Goal: Task Accomplishment & Management: Use online tool/utility

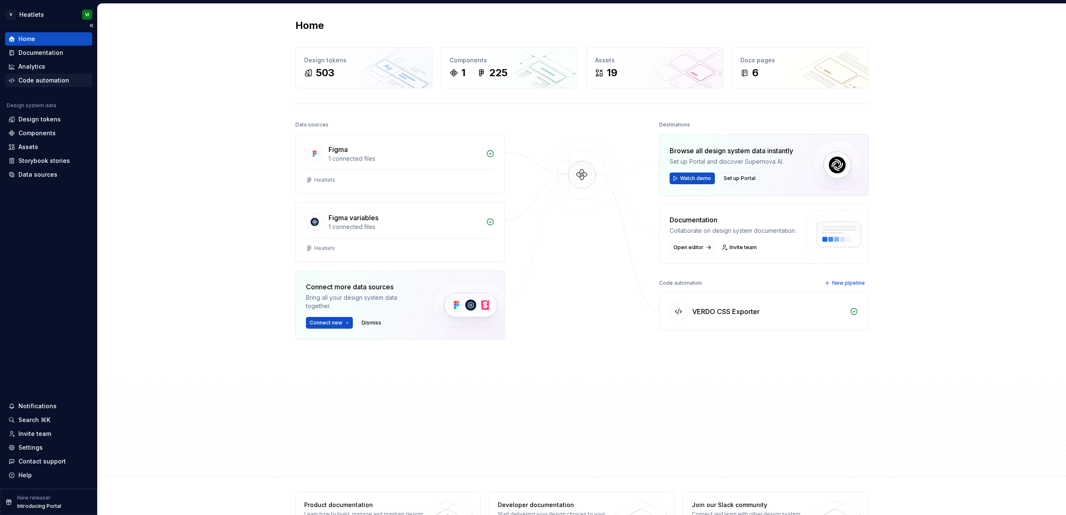
click at [33, 80] on div "Code automation" at bounding box center [43, 80] width 51 height 8
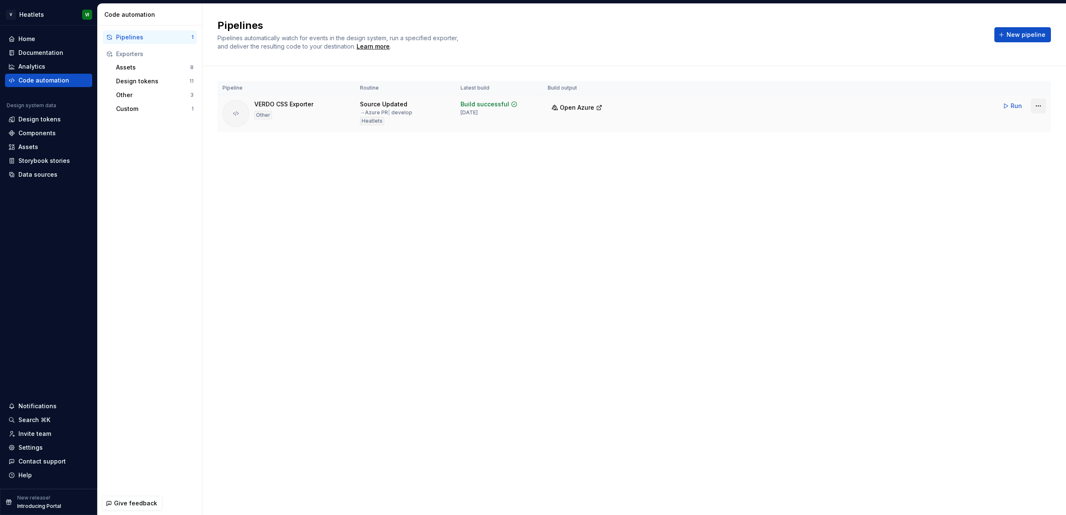
click at [1037, 105] on html "V Heatlets VI Home Documentation Analytics Code automation Design system data D…" at bounding box center [533, 257] width 1066 height 515
click at [1013, 165] on link "View exporter on Azure" at bounding box center [1029, 164] width 68 height 8
click at [41, 15] on html "V Heatlets VI Home Documentation Analytics Code automation Design system data D…" at bounding box center [533, 257] width 1066 height 515
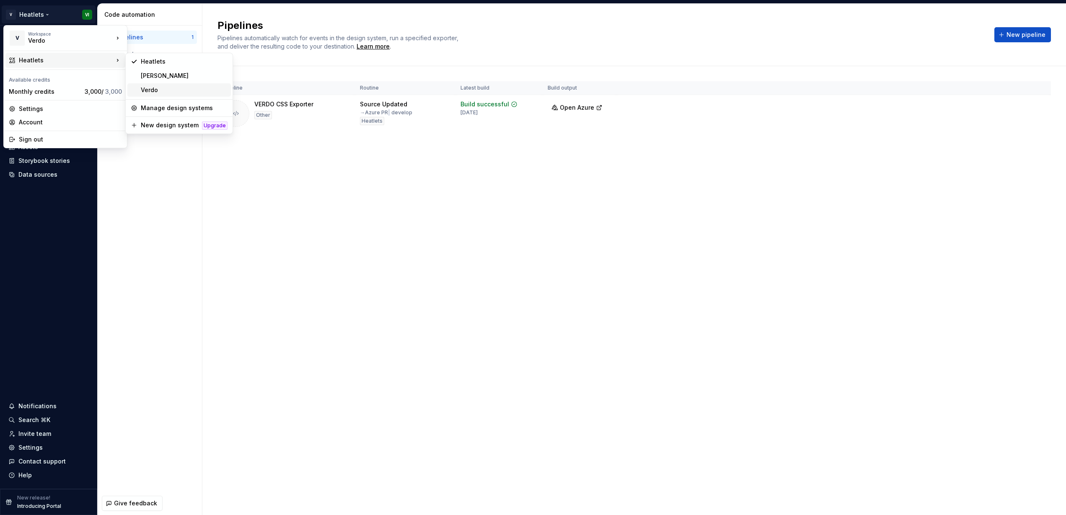
click at [164, 90] on div "Verdo" at bounding box center [184, 90] width 87 height 8
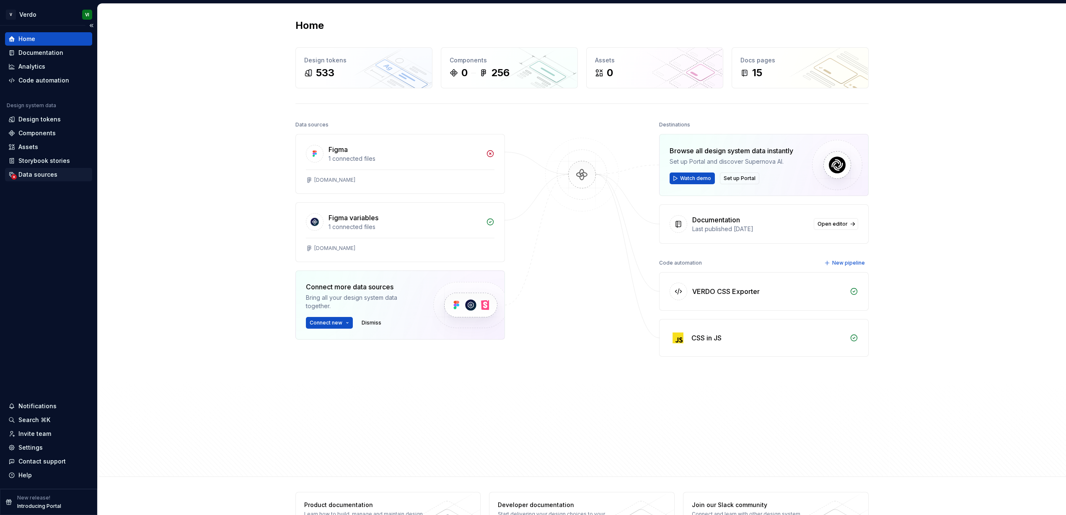
click at [41, 175] on div "Data sources" at bounding box center [37, 175] width 39 height 8
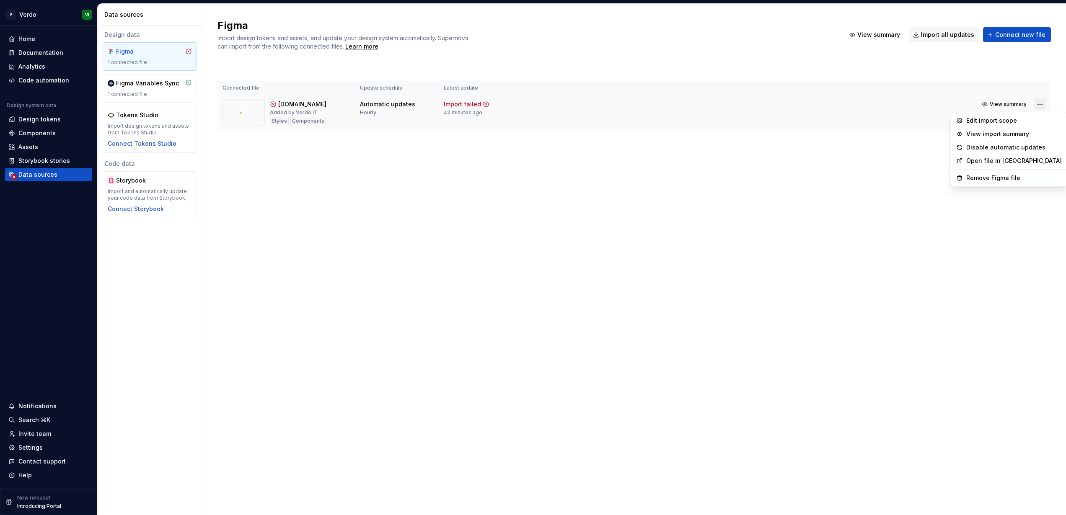
click at [1039, 104] on html "V Verdo VI Home Documentation Analytics Code automation Design system data Desi…" at bounding box center [533, 257] width 1066 height 515
click at [894, 116] on html "V Verdo VI Home Documentation Analytics Code automation Design system data Desi…" at bounding box center [533, 257] width 1066 height 515
click at [1008, 119] on div "Import updates" at bounding box center [1008, 117] width 38 height 7
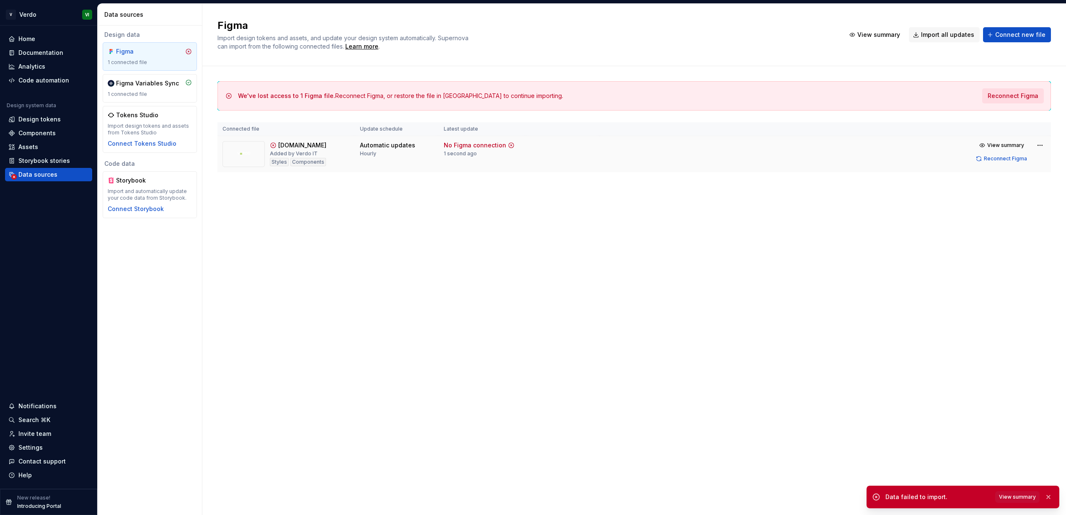
click at [1018, 98] on span "Reconnect Figma" at bounding box center [1012, 96] width 51 height 8
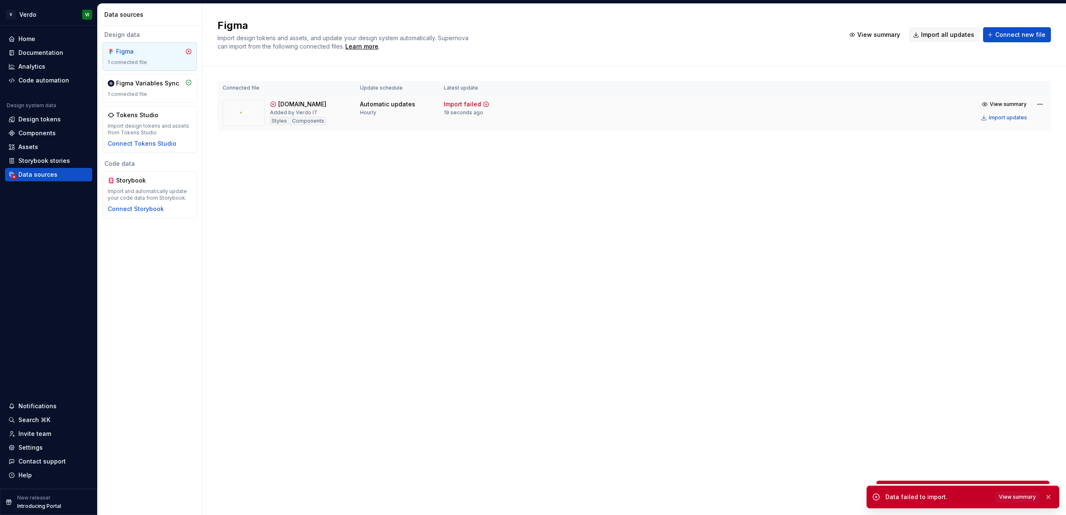
click at [139, 263] on div "Design data Figma 1 connected file Figma Variables Sync 1 connected file Tokens…" at bounding box center [150, 271] width 104 height 490
click at [171, 52] on div "Figma" at bounding box center [150, 51] width 84 height 8
click at [1020, 35] on span "Connect new file" at bounding box center [1020, 35] width 50 height 8
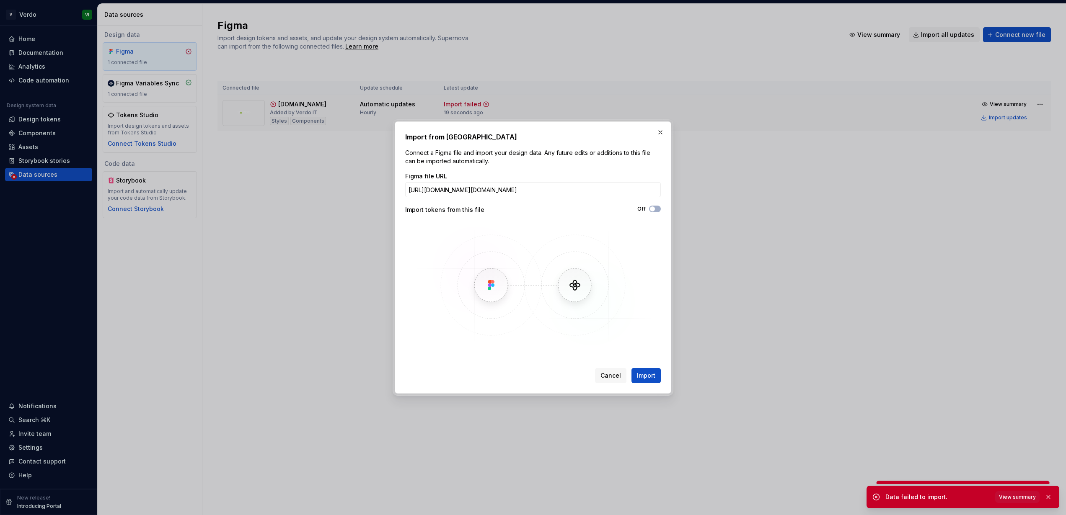
scroll to position [0, 67]
type input "[URL][DOMAIN_NAME][DOMAIN_NAME]"
click at [654, 208] on span "button" at bounding box center [652, 209] width 5 height 5
click at [614, 376] on span "Cancel" at bounding box center [610, 376] width 21 height 8
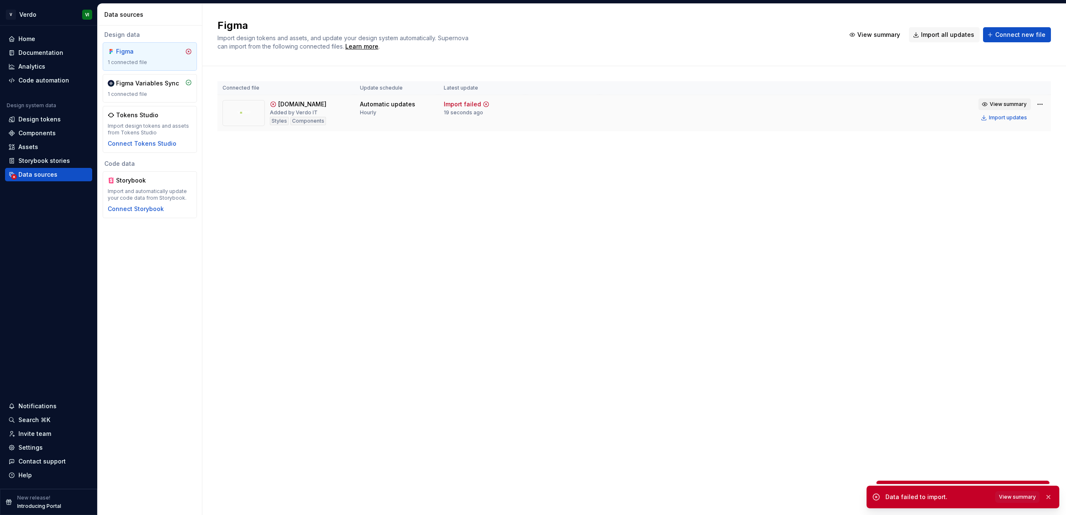
click at [1014, 103] on span "View summary" at bounding box center [1007, 104] width 37 height 7
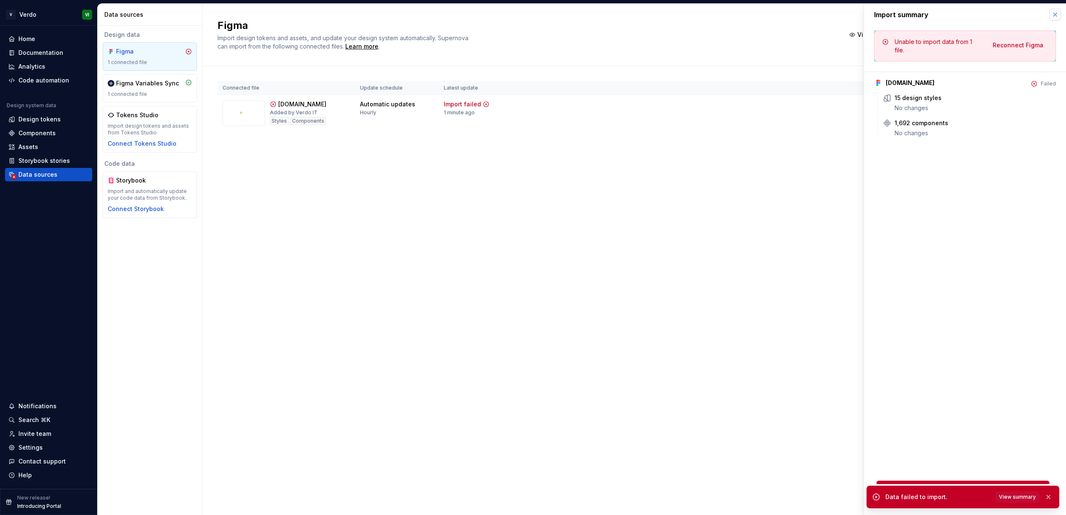
click at [1054, 14] on button "button" at bounding box center [1055, 15] width 12 height 12
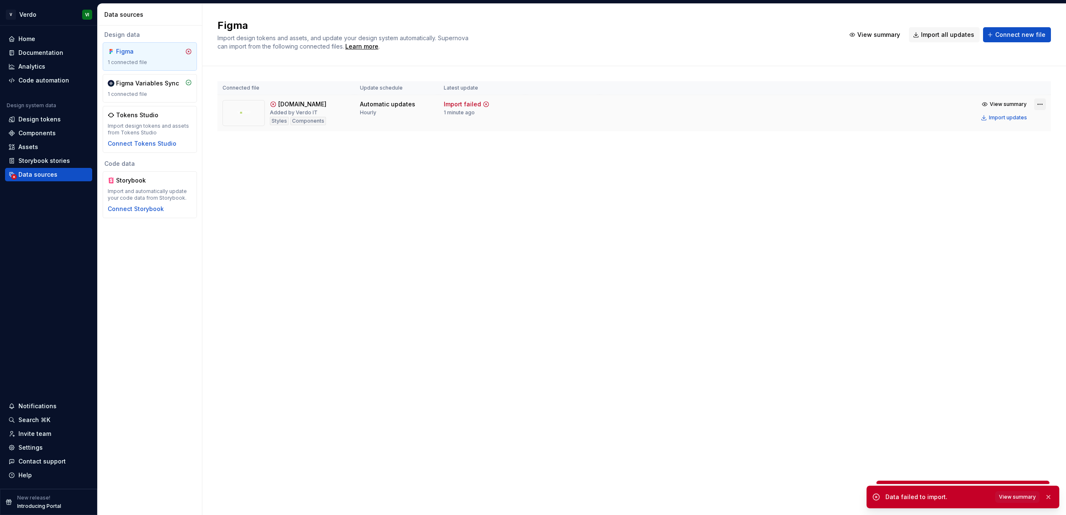
click at [1040, 103] on html "V Verdo VI Home Documentation Analytics Code automation Design system data Desi…" at bounding box center [533, 257] width 1066 height 515
click at [1004, 157] on link "Open file in [GEOGRAPHIC_DATA]" at bounding box center [1014, 161] width 96 height 8
click at [258, 111] on img at bounding box center [243, 113] width 42 height 26
click at [292, 107] on div "[DOMAIN_NAME]" at bounding box center [302, 104] width 48 height 8
click at [307, 120] on div "Components" at bounding box center [308, 121] width 36 height 8
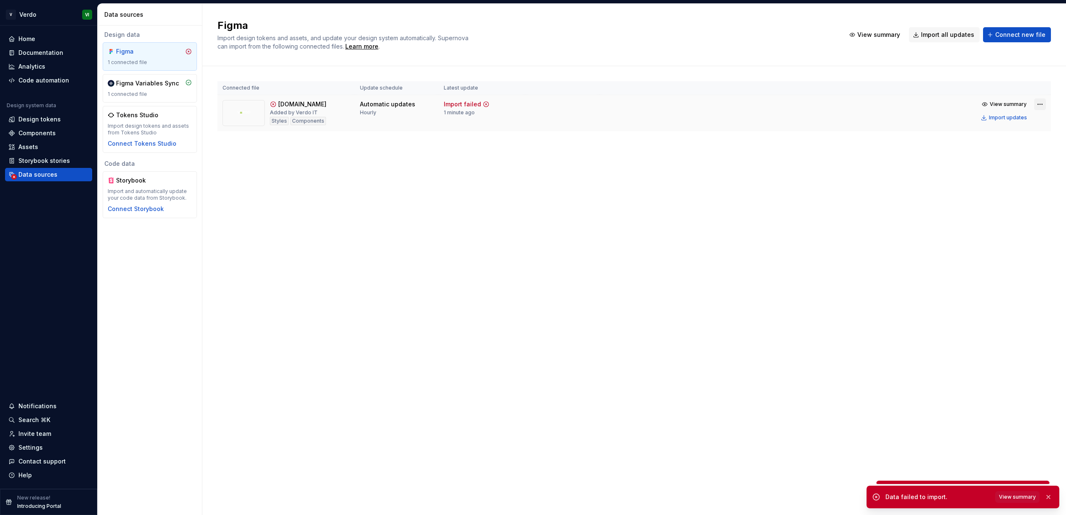
click at [1042, 104] on html "V Verdo VI Home Documentation Analytics Code automation Design system data Desi…" at bounding box center [533, 257] width 1066 height 515
click at [1006, 121] on div "Edit import scope" at bounding box center [1014, 120] width 96 height 8
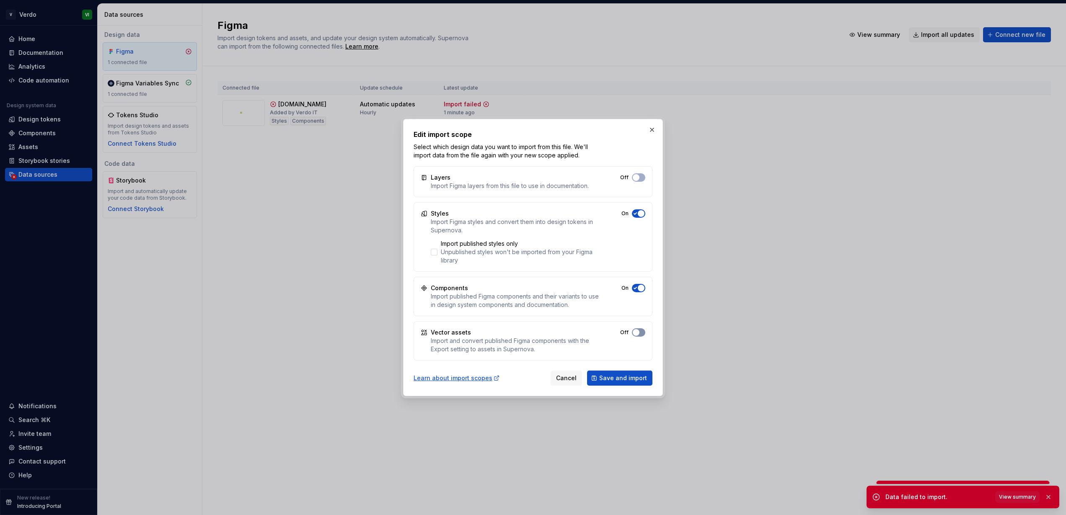
click at [636, 332] on span "button" at bounding box center [636, 332] width 7 height 7
click at [625, 377] on span "Save and import" at bounding box center [623, 378] width 48 height 8
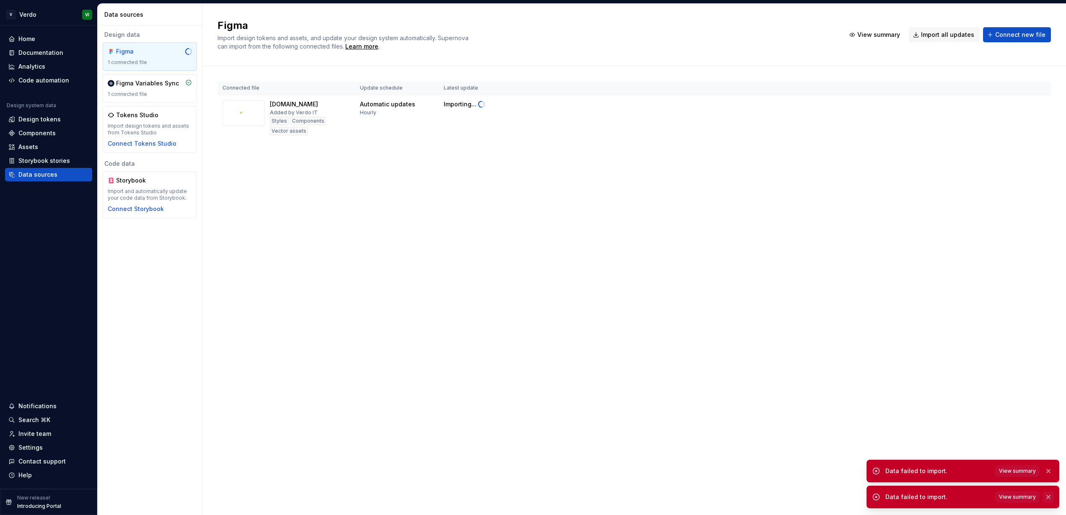
click at [1049, 497] on button "button" at bounding box center [1048, 497] width 11 height 12
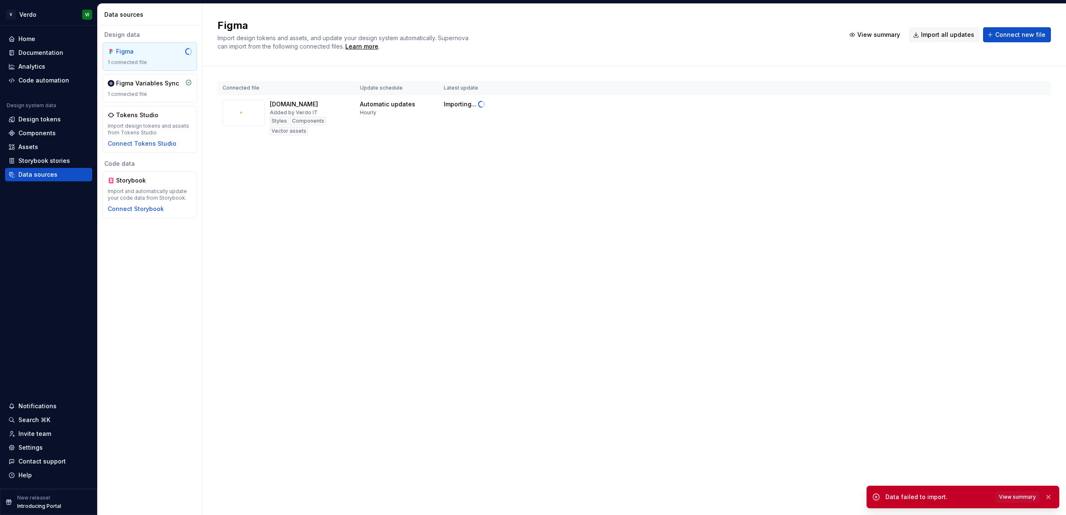
click at [1049, 497] on button "button" at bounding box center [1048, 497] width 11 height 12
click at [1040, 102] on html "V Verdo VI Home Documentation Analytics Code automation Design system data Desi…" at bounding box center [533, 257] width 1066 height 515
click at [993, 122] on div "Edit import scope" at bounding box center [1014, 120] width 96 height 8
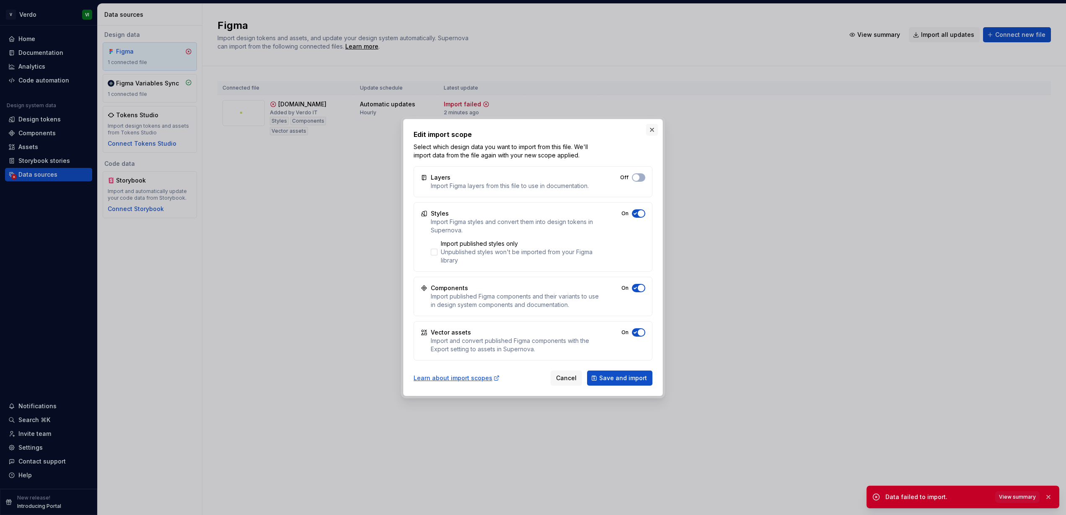
click at [653, 130] on button "button" at bounding box center [652, 130] width 12 height 12
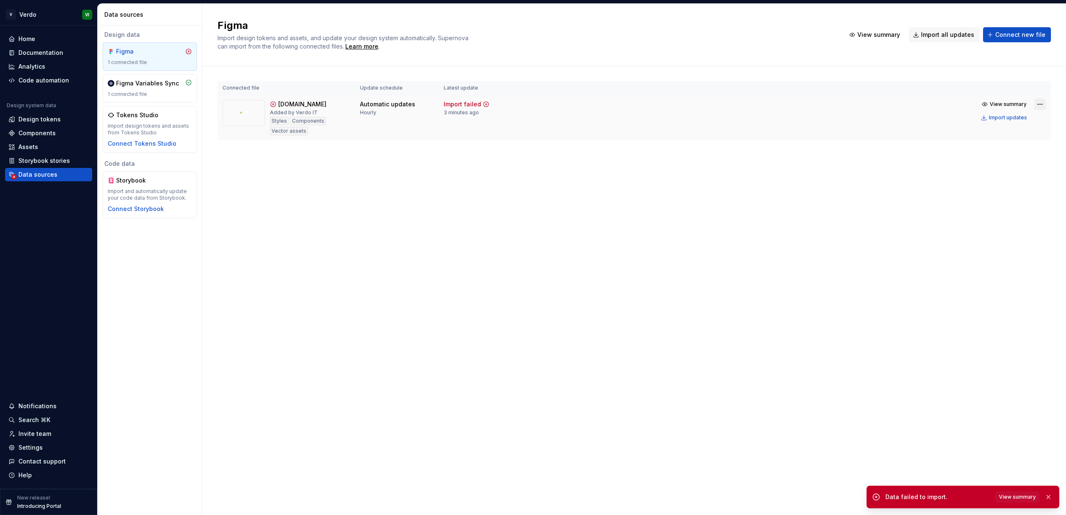
click at [1040, 104] on html "V Verdo VI Home Documentation Analytics Code automation Design system data Desi…" at bounding box center [533, 257] width 1066 height 515
click at [998, 179] on div "Remove Figma file" at bounding box center [1014, 178] width 96 height 8
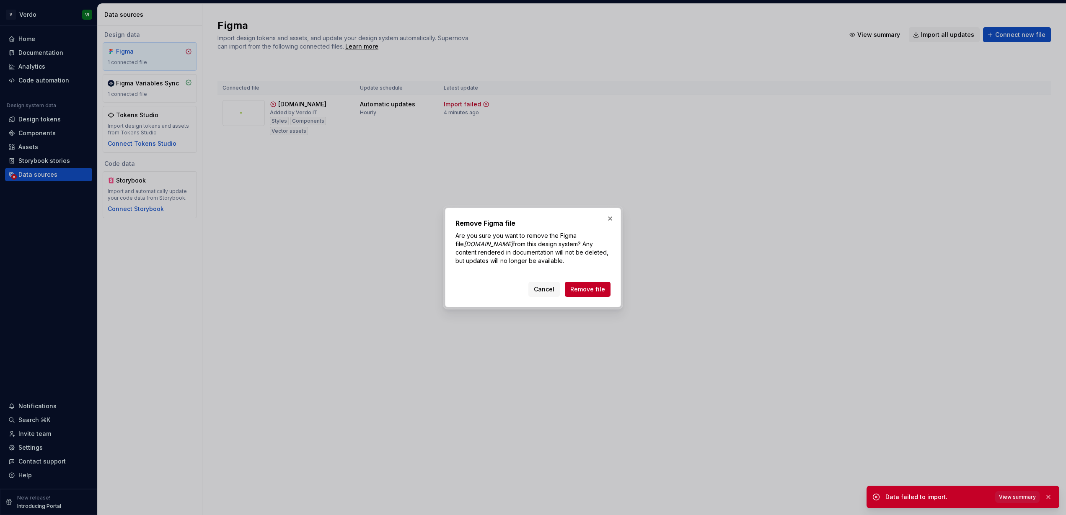
click at [1024, 498] on span "View summary" at bounding box center [1017, 497] width 37 height 7
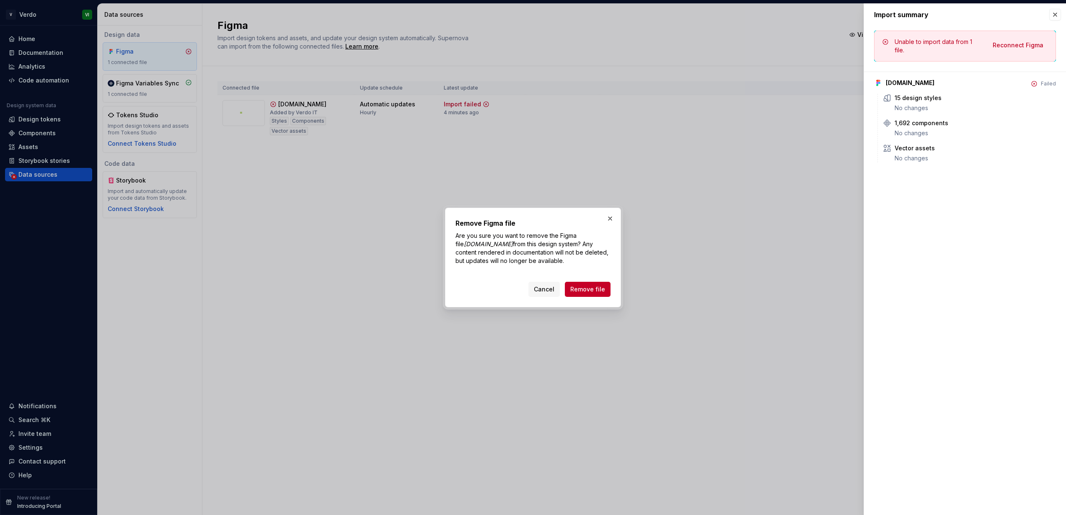
click at [1046, 83] on div "Failed" at bounding box center [1048, 83] width 15 height 7
click at [1057, 14] on button "button" at bounding box center [1055, 15] width 12 height 12
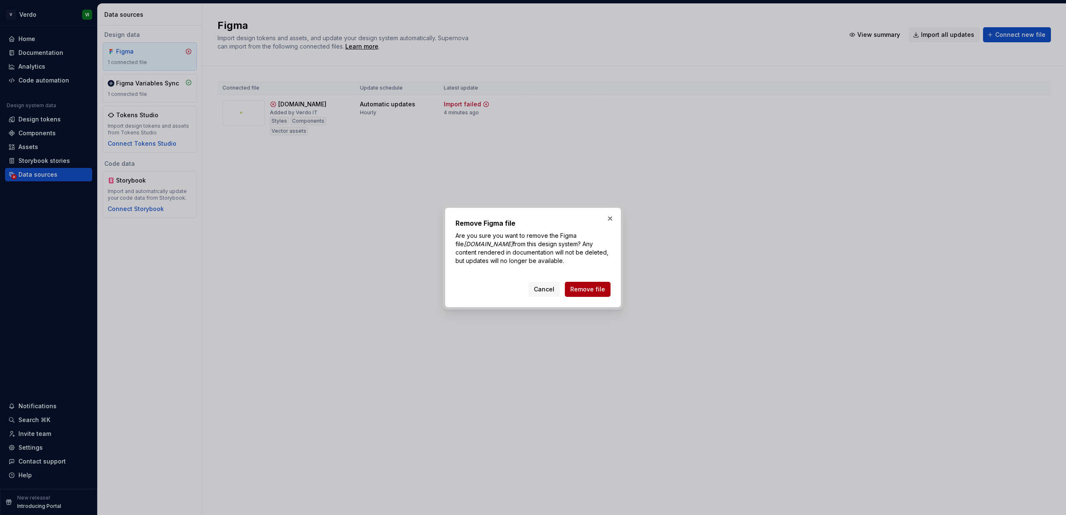
click at [588, 288] on span "Remove file" at bounding box center [587, 289] width 35 height 8
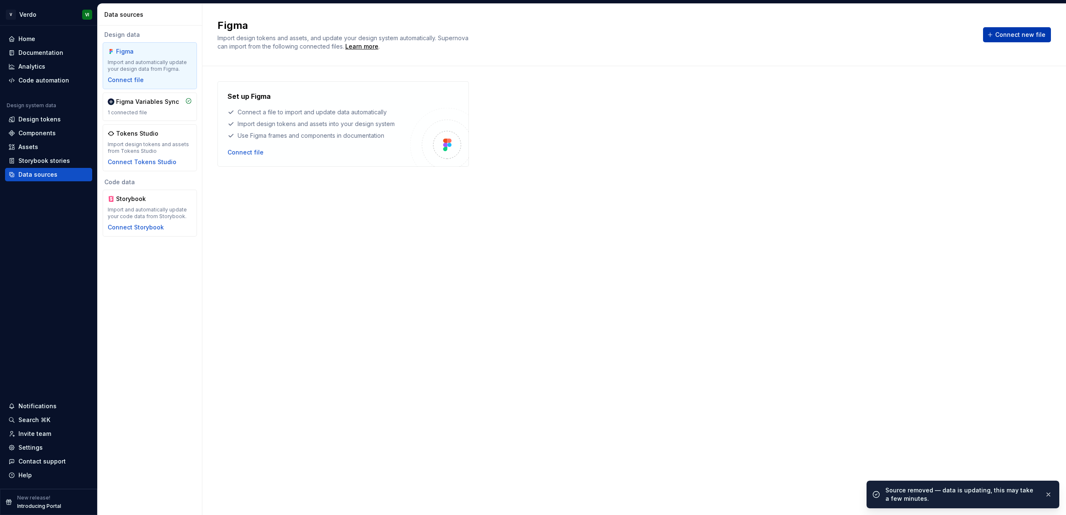
click at [1020, 34] on span "Connect new file" at bounding box center [1020, 35] width 50 height 8
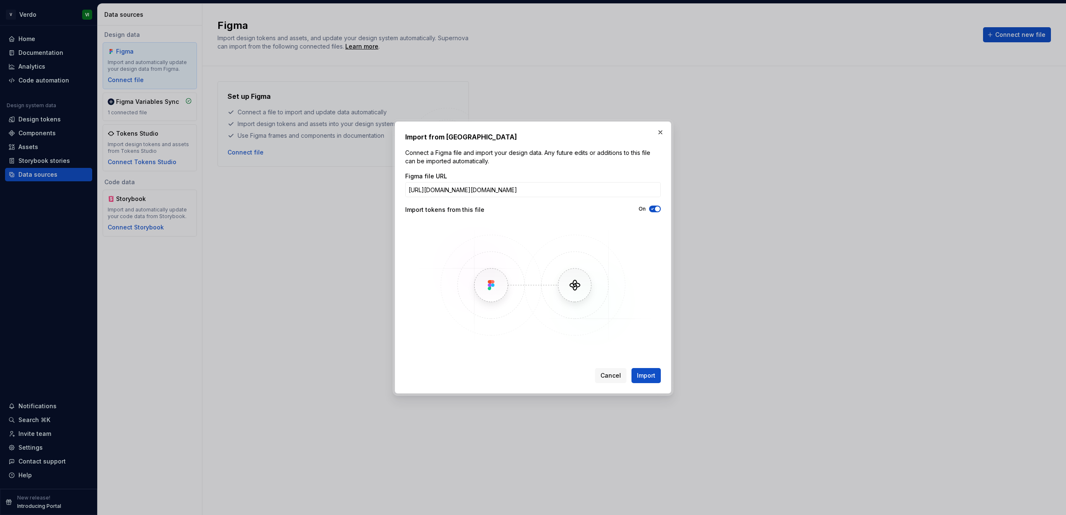
scroll to position [0, 67]
click at [651, 376] on span "Import" at bounding box center [646, 376] width 18 height 8
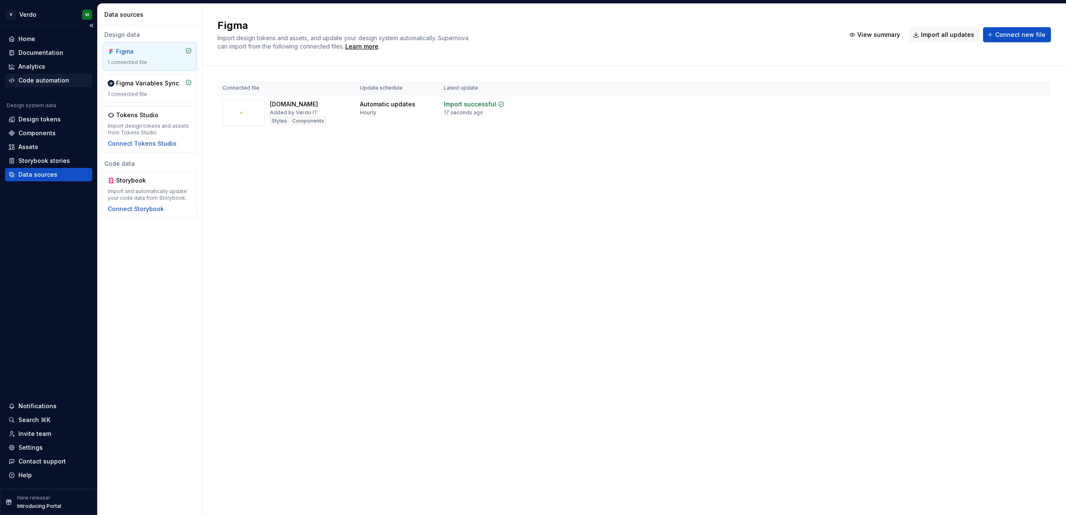
click at [28, 83] on div "Code automation" at bounding box center [43, 80] width 51 height 8
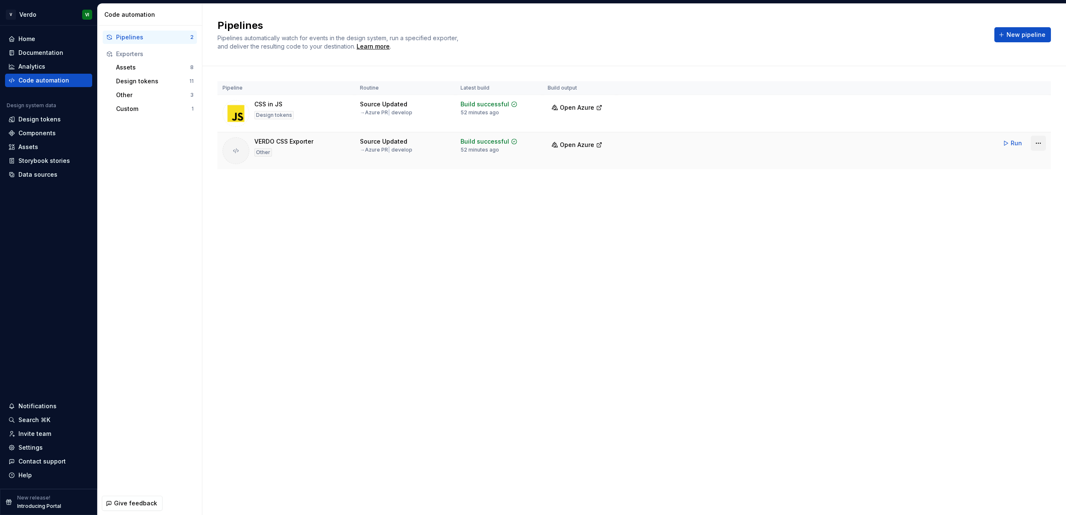
click at [1037, 142] on html "V Verdo VI Home Documentation Analytics Code automation Design system data Desi…" at bounding box center [533, 257] width 1066 height 515
click at [1021, 161] on div "Edit pipeline" at bounding box center [1029, 161] width 68 height 8
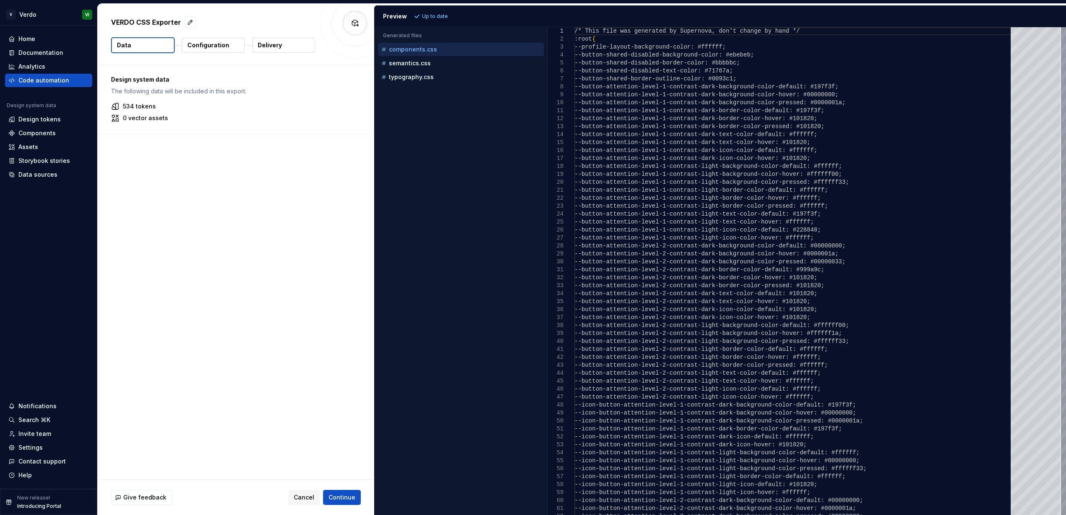
click at [1021, 161] on div at bounding box center [1035, 271] width 50 height 488
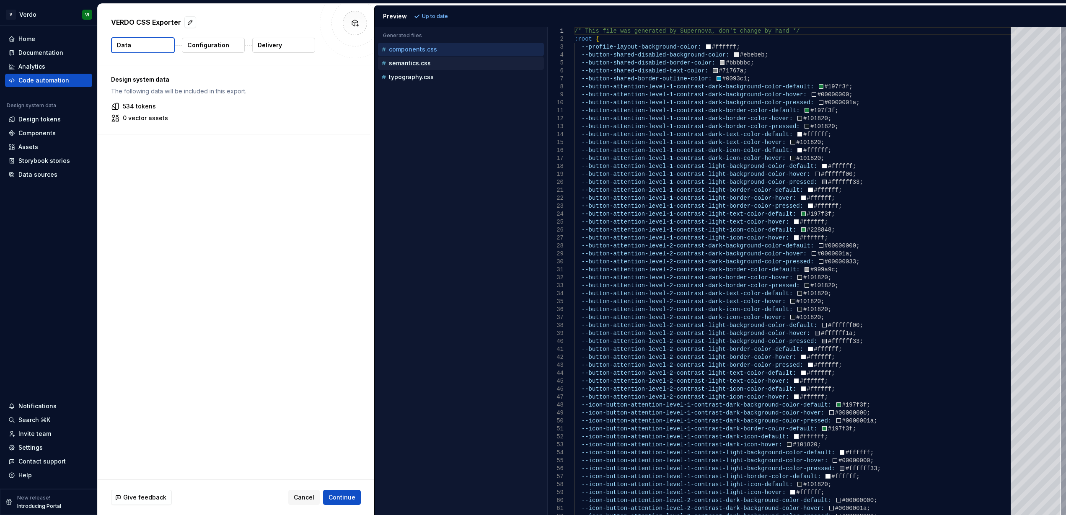
click at [404, 62] on p "semantics.css" at bounding box center [410, 63] width 42 height 7
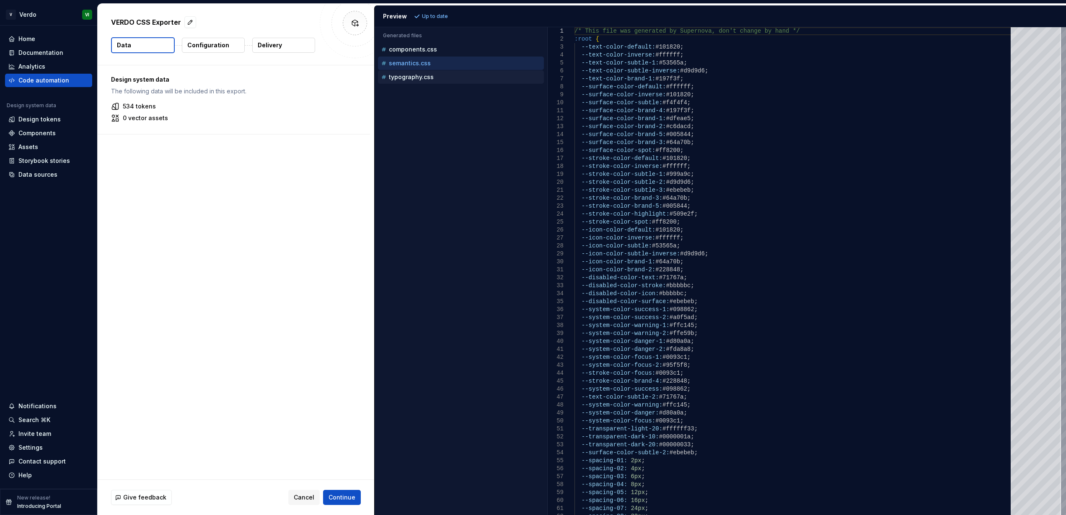
click at [405, 77] on p "typography.css" at bounding box center [411, 77] width 45 height 7
type textarea "**********"
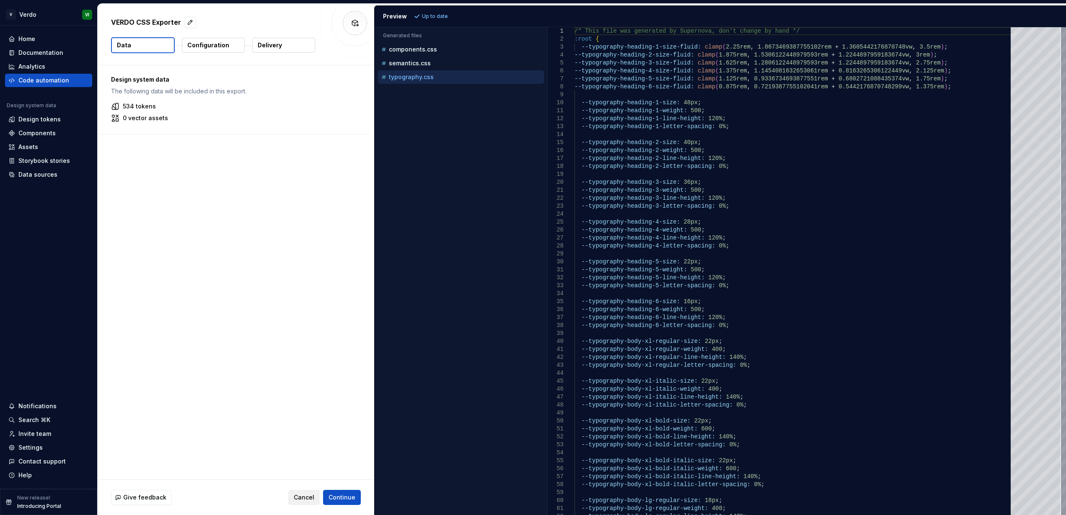
click at [305, 496] on span "Cancel" at bounding box center [304, 497] width 21 height 8
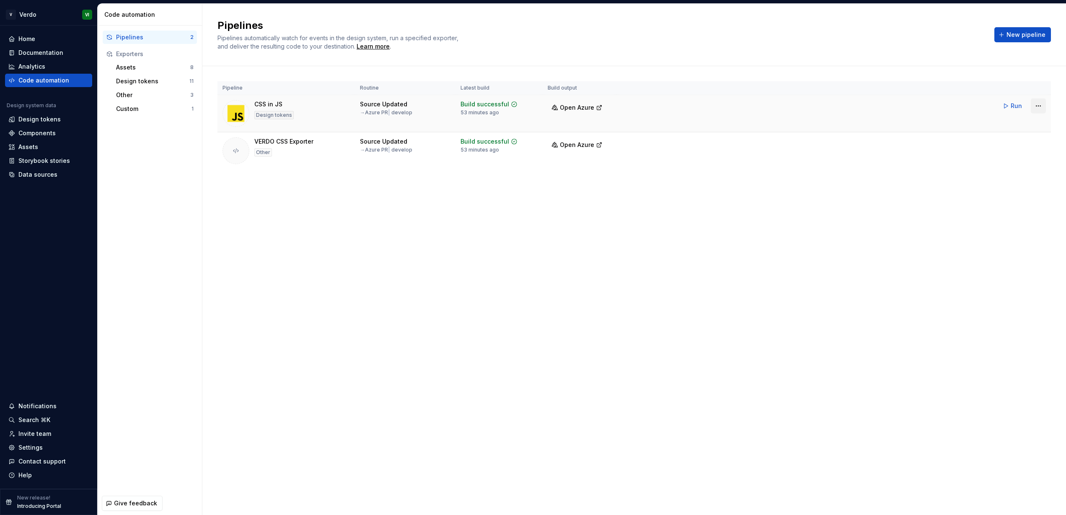
click at [1039, 105] on html "V Verdo VI Home Documentation Analytics Code automation Design system data Desi…" at bounding box center [533, 257] width 1066 height 515
click at [1004, 124] on div "Edit pipeline" at bounding box center [1028, 124] width 72 height 8
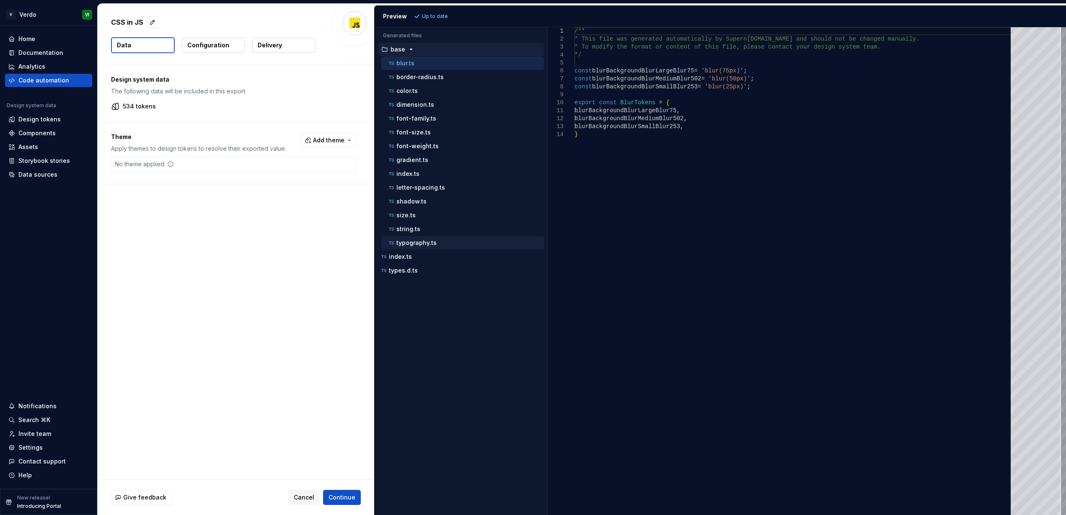
click at [405, 242] on p "typography.ts" at bounding box center [416, 243] width 40 height 7
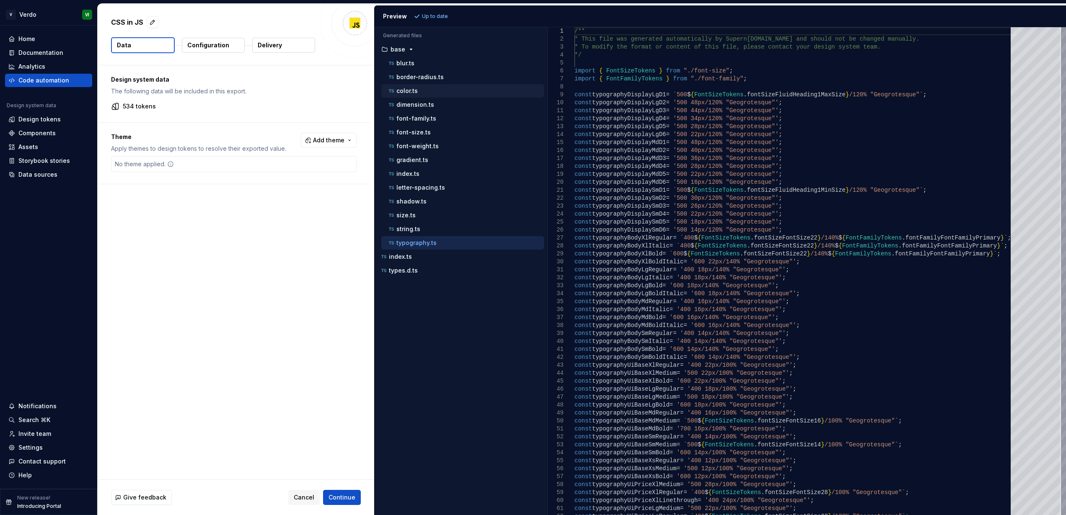
click at [401, 93] on p "color.ts" at bounding box center [406, 91] width 21 height 7
type textarea "**********"
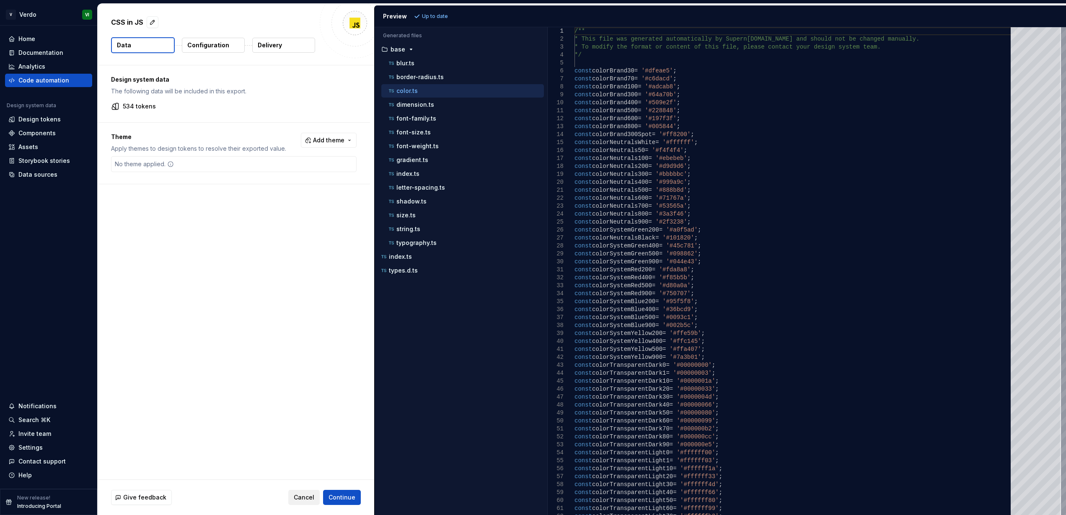
click at [303, 498] on span "Cancel" at bounding box center [304, 497] width 21 height 8
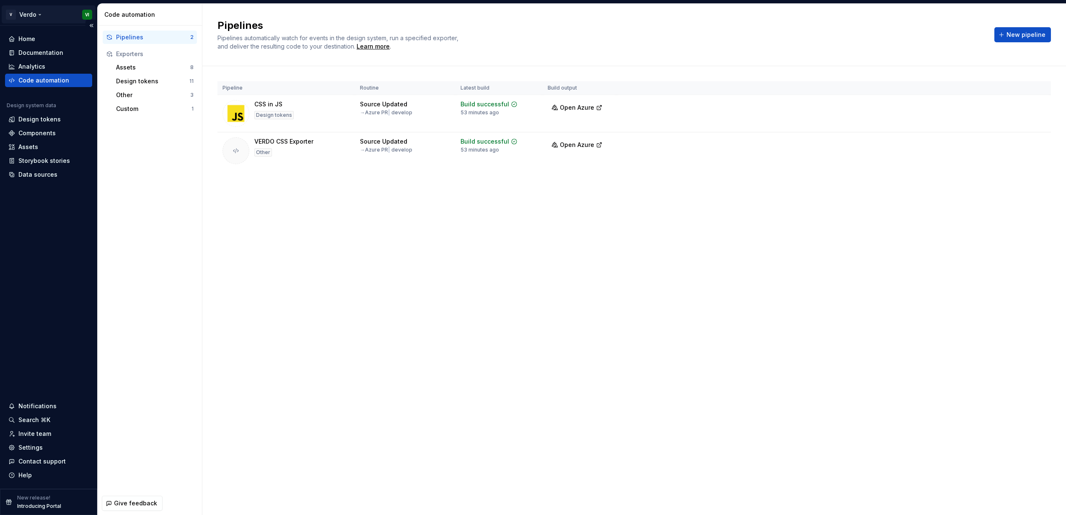
click at [36, 13] on html "V Verdo VI Home Documentation Analytics Code automation Design system data Desi…" at bounding box center [533, 257] width 1066 height 515
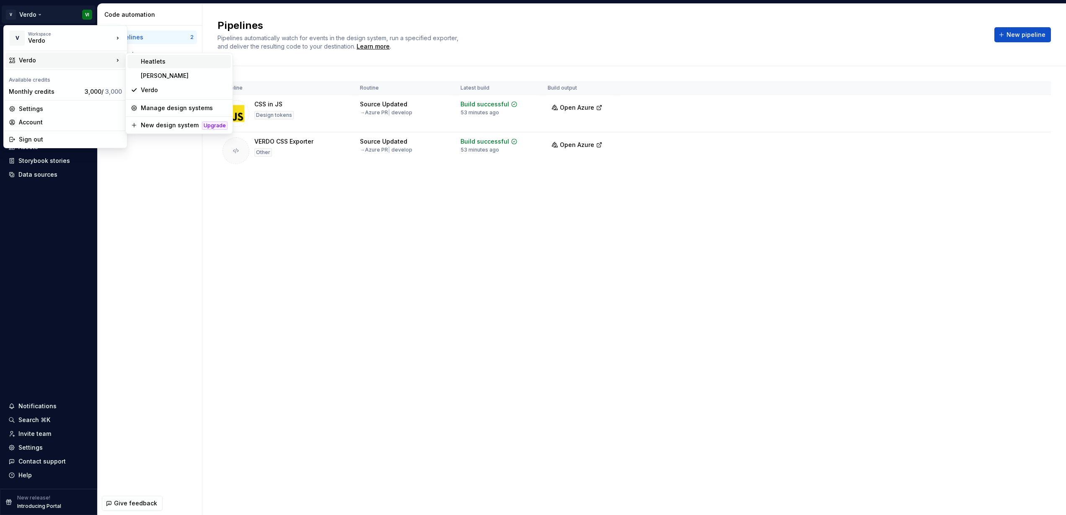
click at [142, 59] on div "Heatlets" at bounding box center [184, 61] width 87 height 8
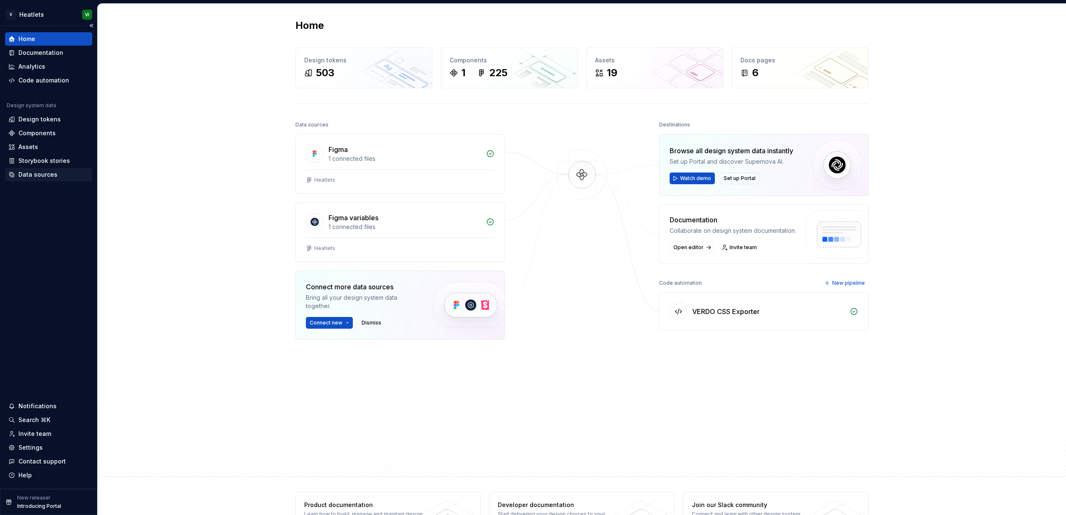
click at [31, 173] on div "Data sources" at bounding box center [37, 175] width 39 height 8
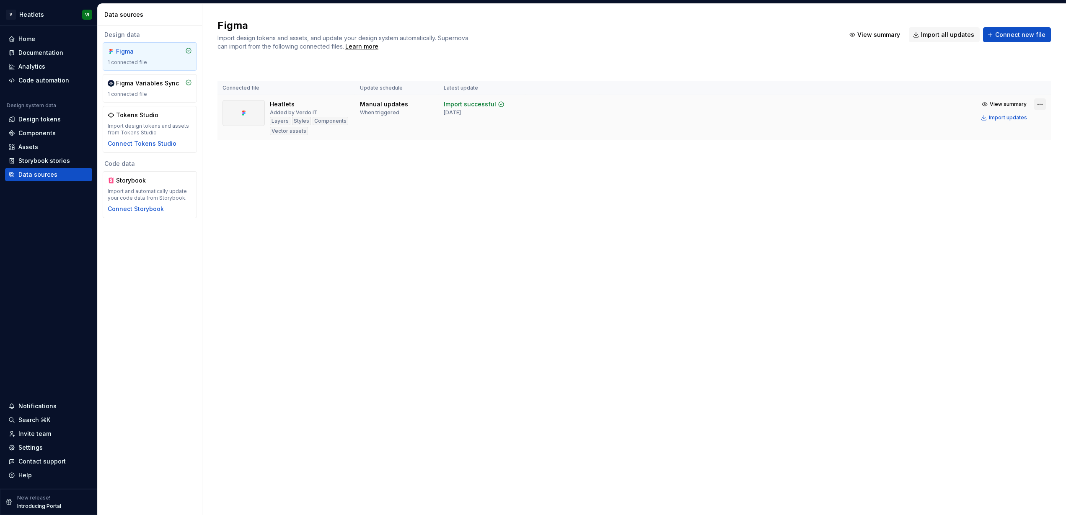
click at [1041, 103] on html "V Heatlets VI Home Documentation Analytics Code automation Design system data D…" at bounding box center [533, 257] width 1066 height 515
click at [999, 178] on div "Remove Figma file" at bounding box center [1016, 178] width 96 height 8
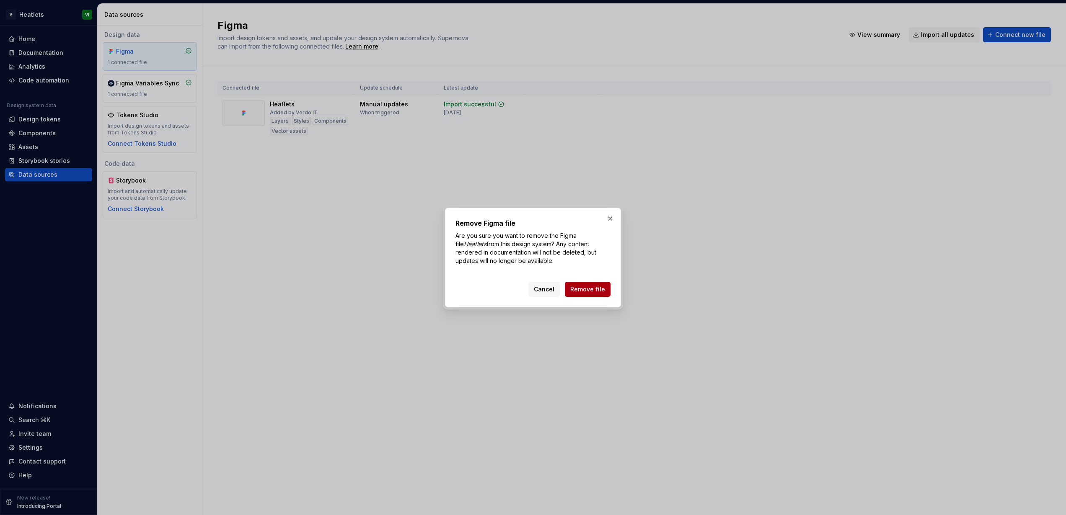
click at [592, 288] on span "Remove file" at bounding box center [587, 289] width 35 height 8
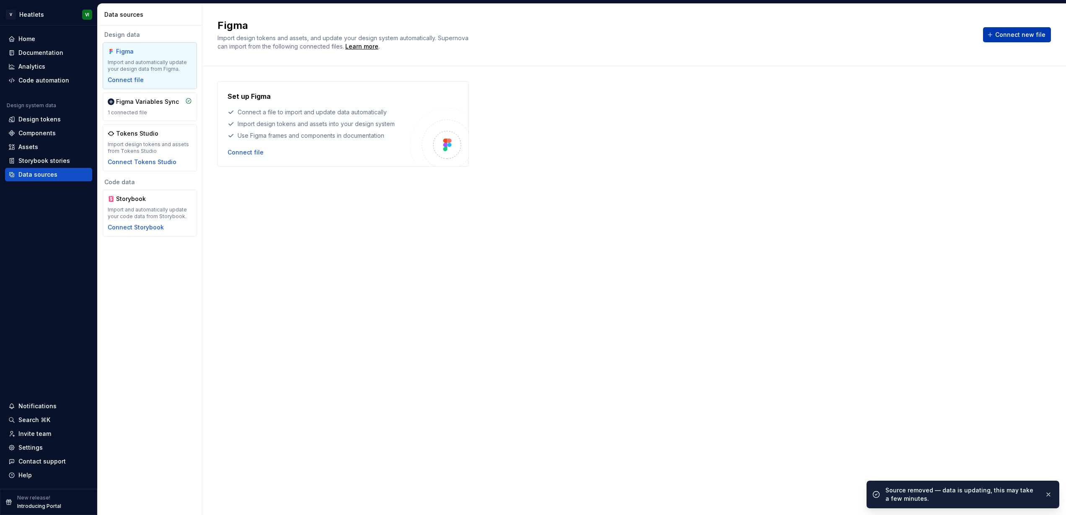
click at [1032, 34] on span "Connect new file" at bounding box center [1020, 35] width 50 height 8
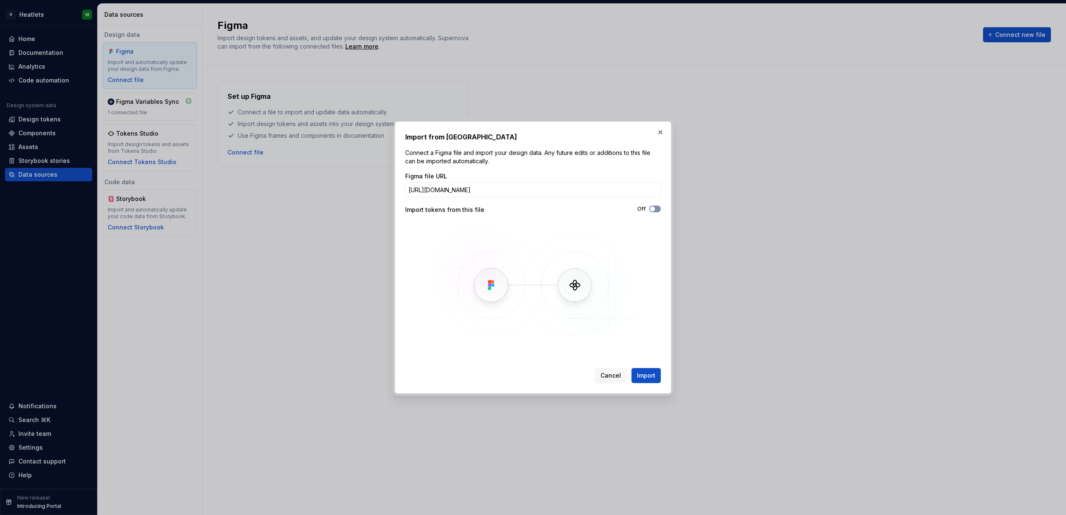
scroll to position [0, 48]
type input "[URL][DOMAIN_NAME]"
click at [652, 208] on span "button" at bounding box center [652, 209] width 5 height 5
click at [643, 375] on span "Import" at bounding box center [646, 376] width 18 height 8
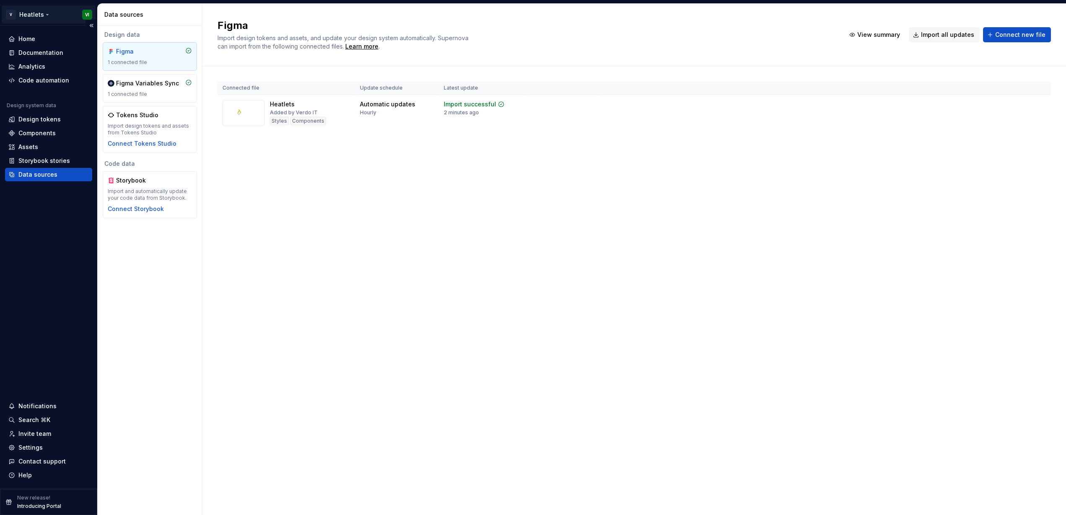
click at [30, 13] on html "V Heatlets VI Home Documentation Analytics Code automation Design system data D…" at bounding box center [533, 257] width 1066 height 515
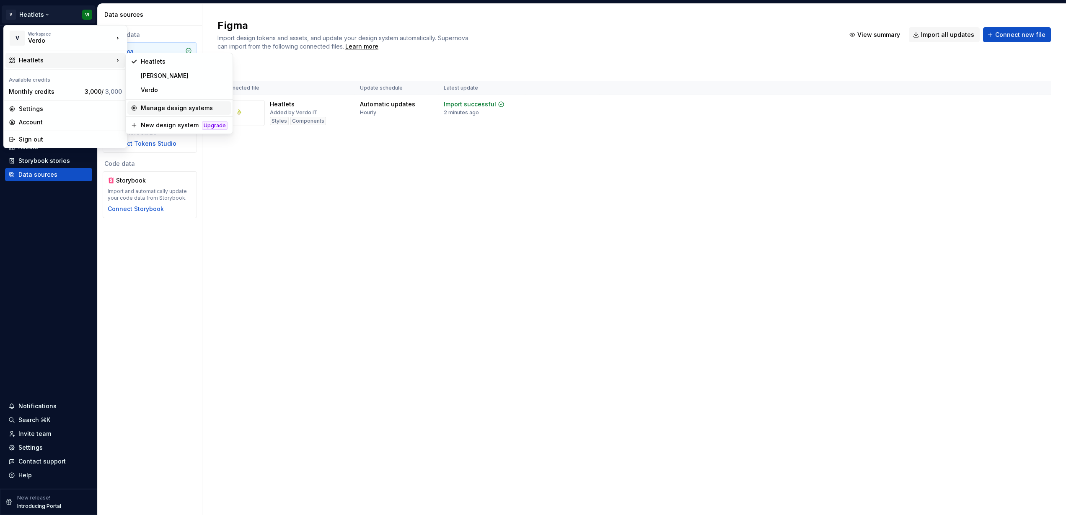
click at [159, 111] on div "Manage design systems" at bounding box center [184, 108] width 87 height 8
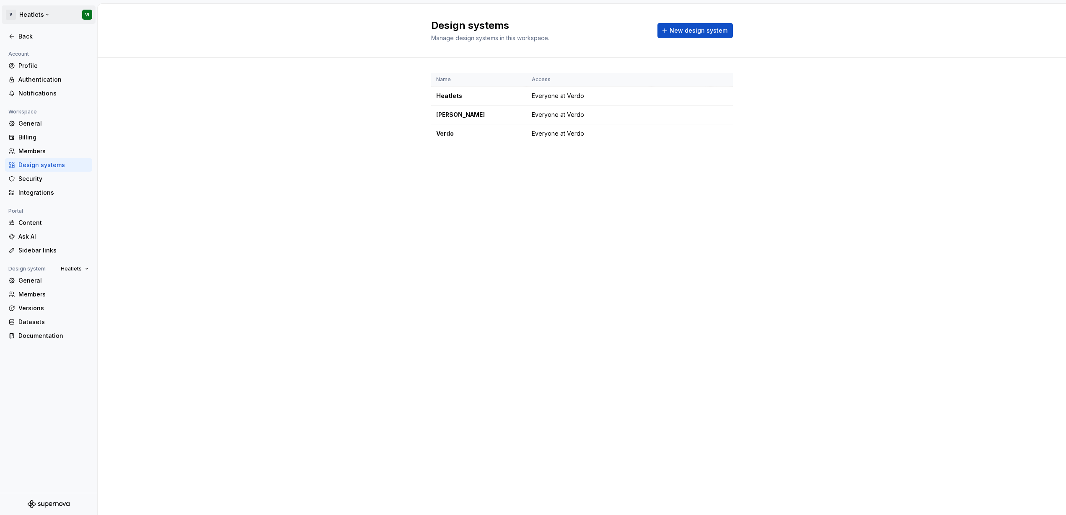
click at [30, 14] on html "V Heatlets VI Back Account Profile Authentication Notifications Workspace Gener…" at bounding box center [533, 257] width 1066 height 515
click at [202, 14] on html "V Heatlets VI Back Account Profile Authentication Notifications Workspace Gener…" at bounding box center [533, 257] width 1066 height 515
click at [24, 36] on div "Back" at bounding box center [53, 36] width 70 height 8
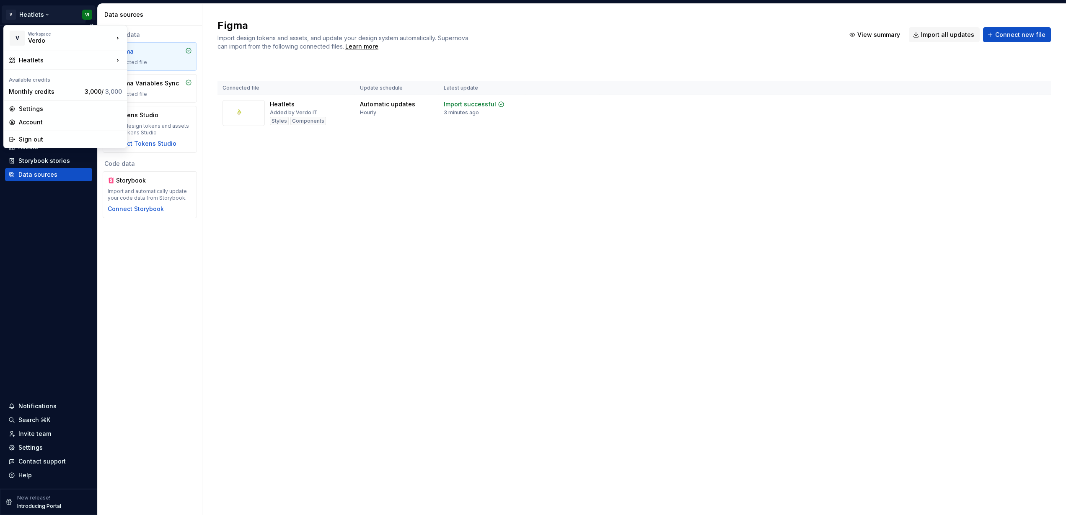
click at [35, 14] on html "V Heatlets VI Home Documentation Analytics Code automation Design system data D…" at bounding box center [533, 257] width 1066 height 515
click at [157, 88] on div "Verdo" at bounding box center [184, 90] width 87 height 8
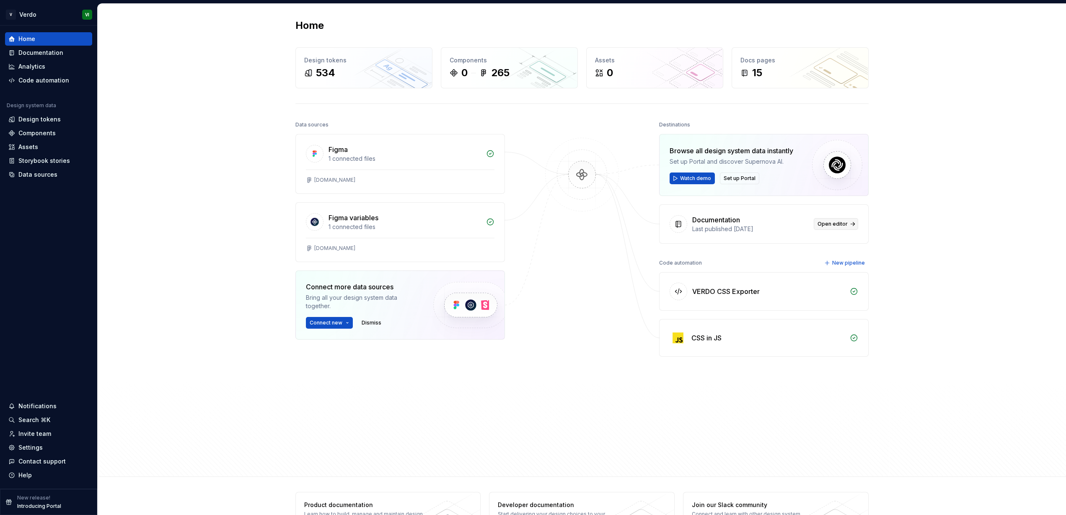
click at [828, 224] on span "Open editor" at bounding box center [832, 224] width 30 height 7
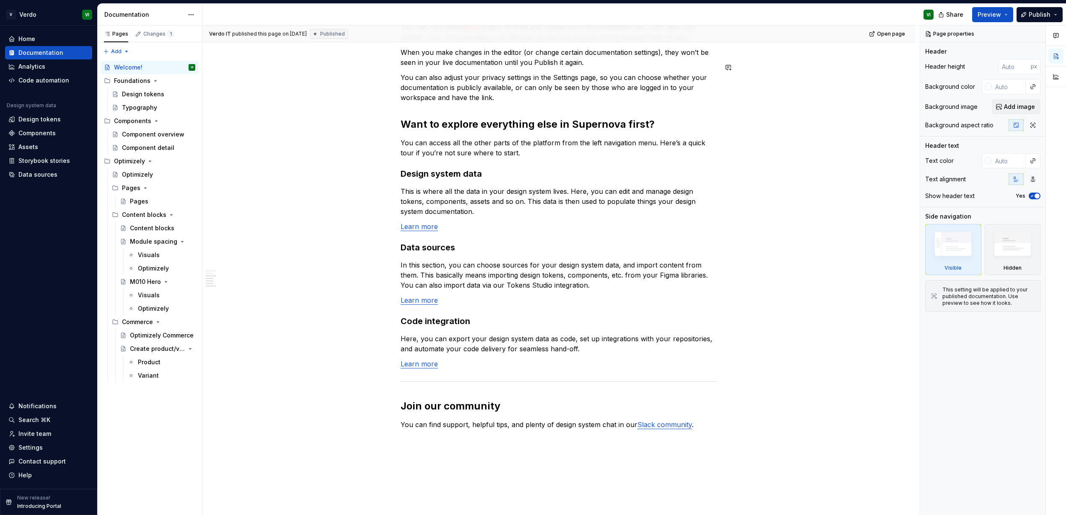
scroll to position [583, 0]
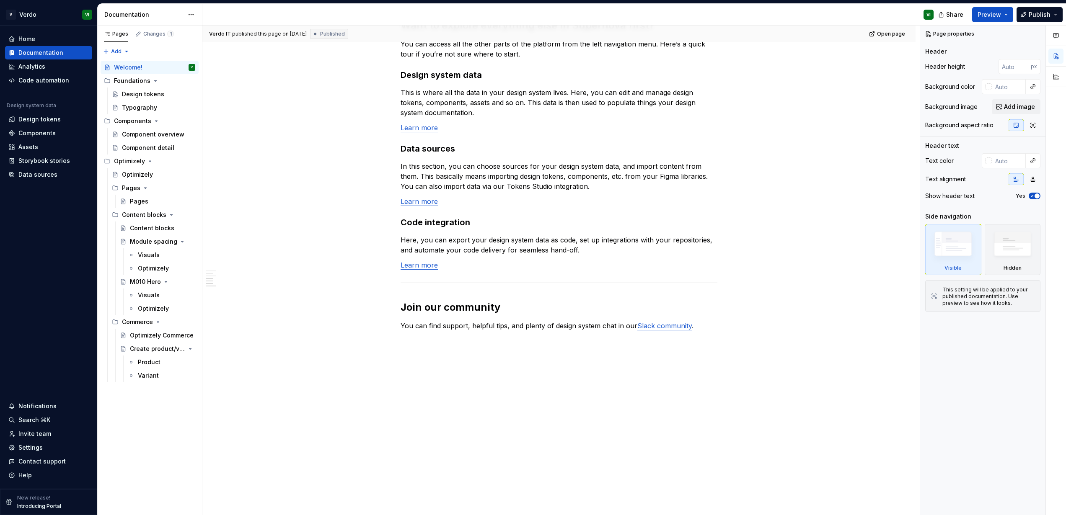
type textarea "*"
click at [48, 77] on div "Code automation" at bounding box center [43, 80] width 51 height 8
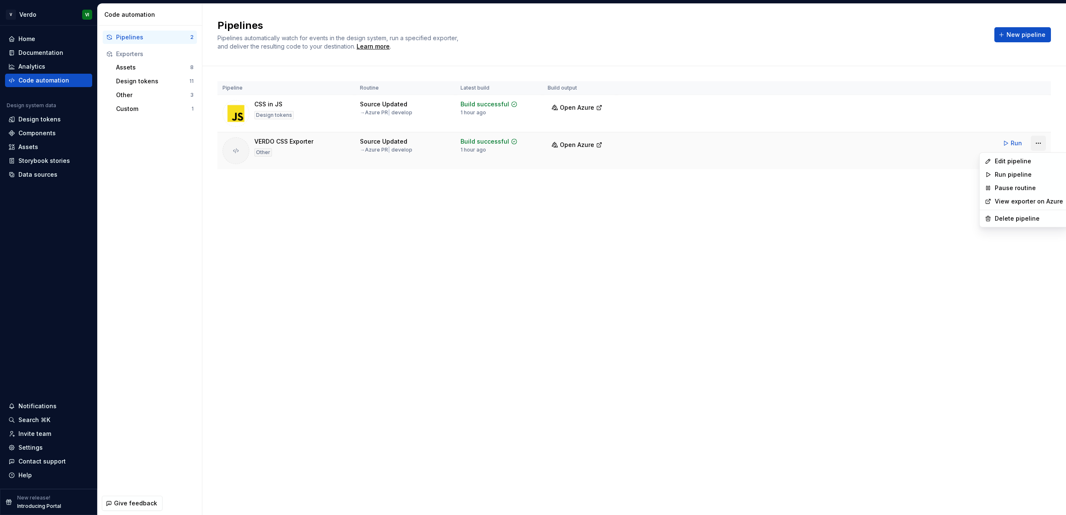
click at [1037, 144] on html "V Verdo VI Home Documentation Analytics Code automation Design system data Desi…" at bounding box center [533, 257] width 1066 height 515
click at [1015, 161] on div "Edit pipeline" at bounding box center [1029, 161] width 68 height 8
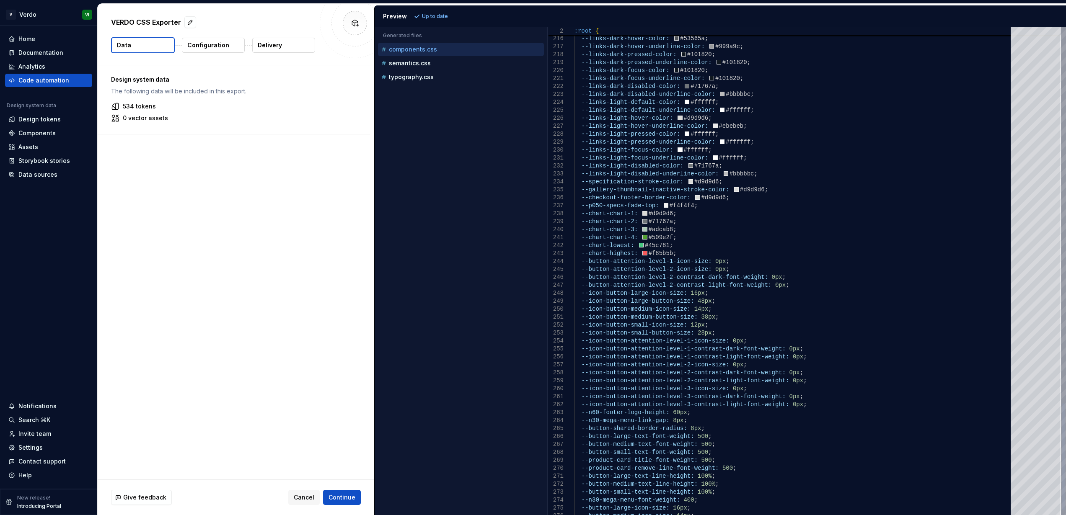
type textarea "**********"
drag, startPoint x: 579, startPoint y: 214, endPoint x: 632, endPoint y: 216, distance: 53.7
click at [304, 496] on span "Cancel" at bounding box center [304, 497] width 21 height 8
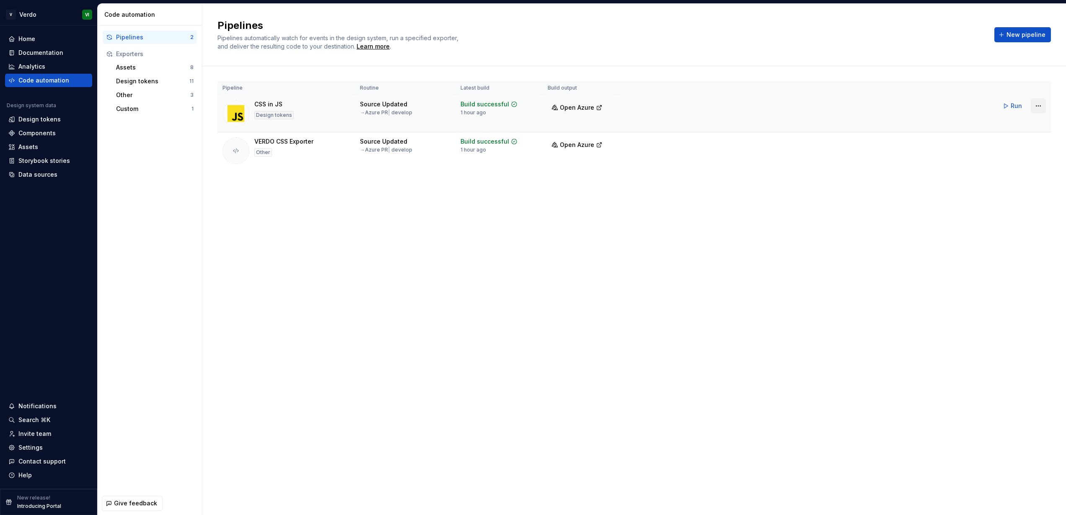
click at [1036, 106] on html "V Verdo VI Home Documentation Analytics Code automation Design system data Desi…" at bounding box center [533, 257] width 1066 height 515
click at [1005, 124] on div "Edit pipeline" at bounding box center [1028, 124] width 72 height 8
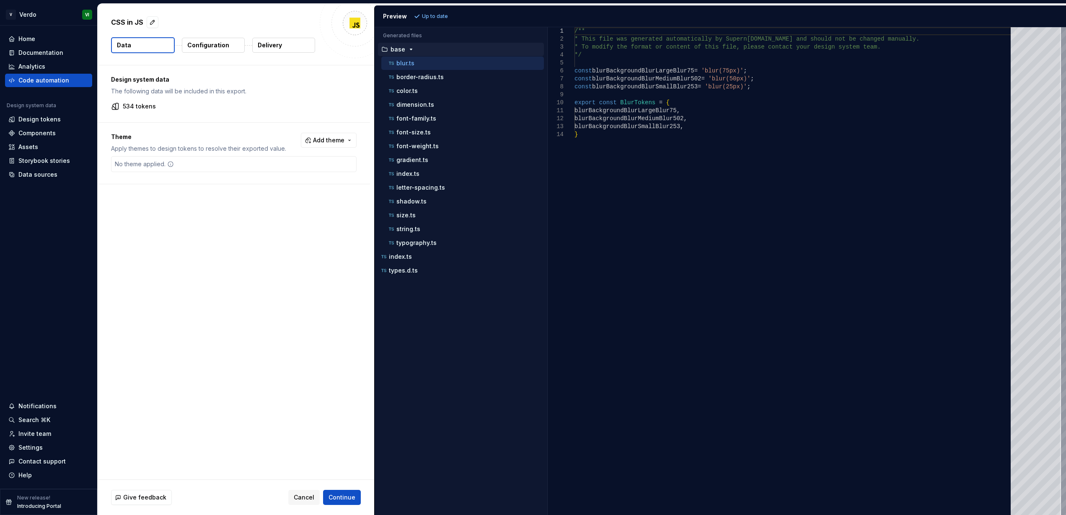
click at [199, 46] on p "Configuration" at bounding box center [208, 45] width 42 height 8
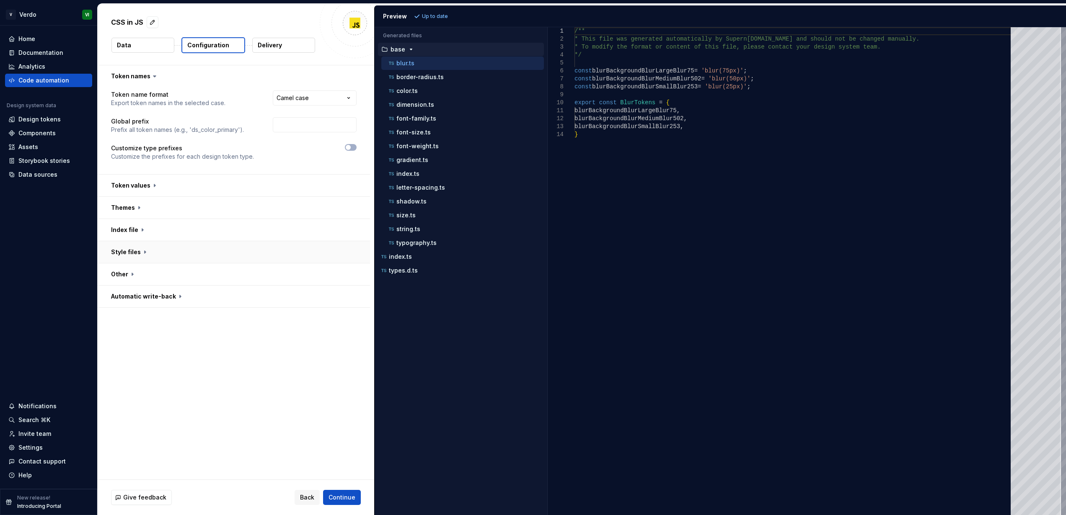
click at [136, 252] on button "button" at bounding box center [234, 252] width 272 height 22
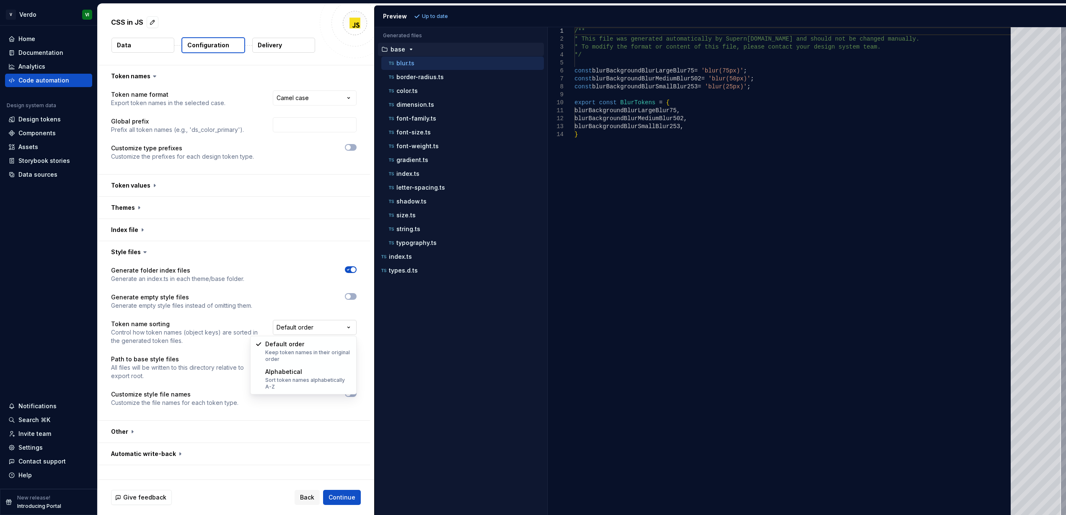
click at [331, 329] on html "**********" at bounding box center [533, 257] width 1066 height 515
click at [287, 303] on html "**********" at bounding box center [533, 257] width 1066 height 515
click at [348, 394] on span "button" at bounding box center [348, 393] width 5 height 5
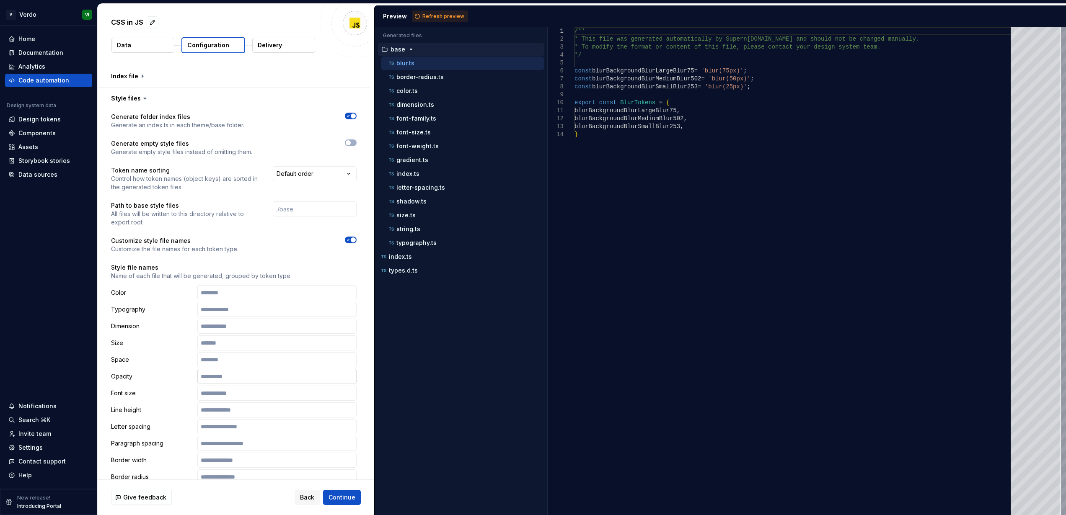
scroll to position [168, 0]
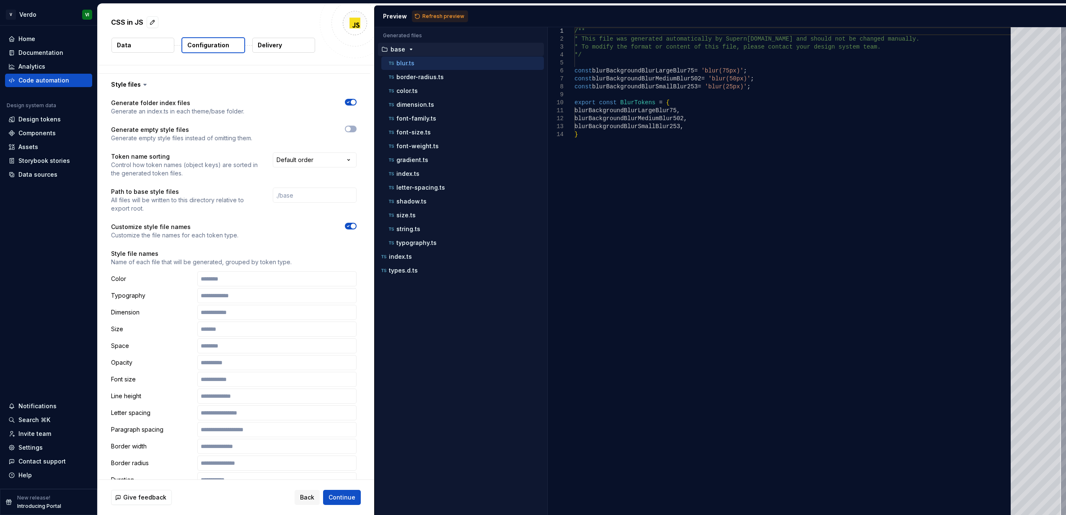
click at [352, 225] on span "button" at bounding box center [353, 226] width 5 height 5
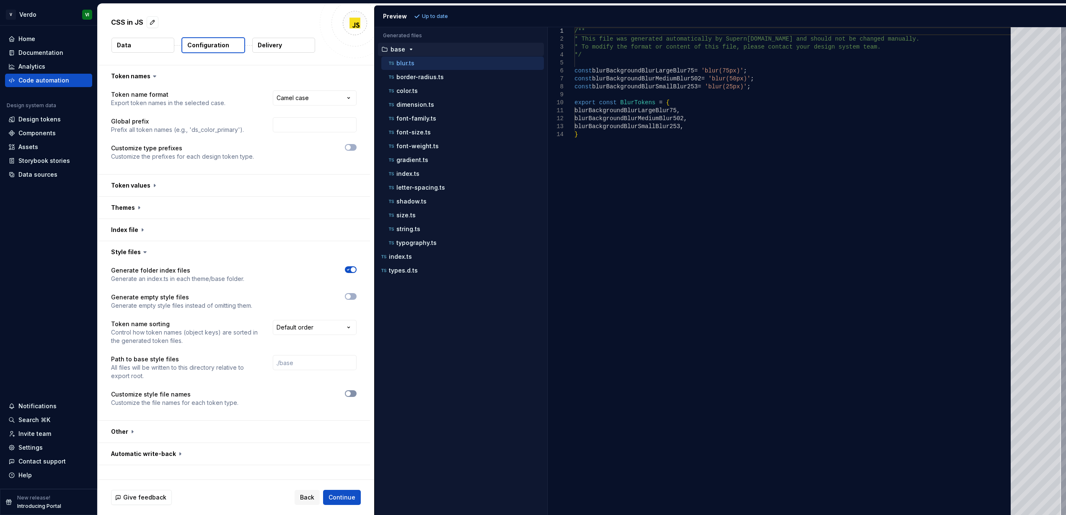
scroll to position [0, 0]
click at [130, 186] on button "button" at bounding box center [234, 186] width 272 height 22
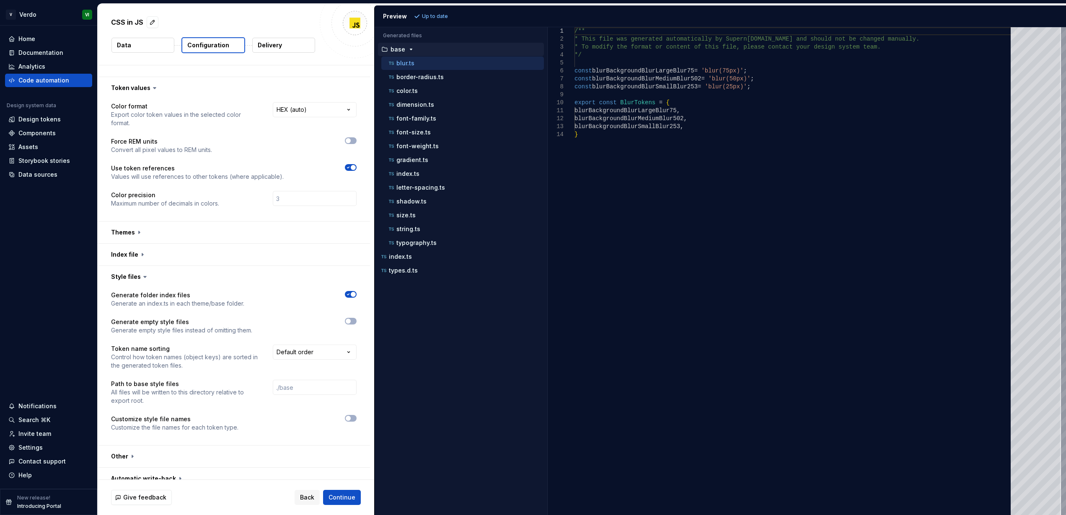
scroll to position [108, 0]
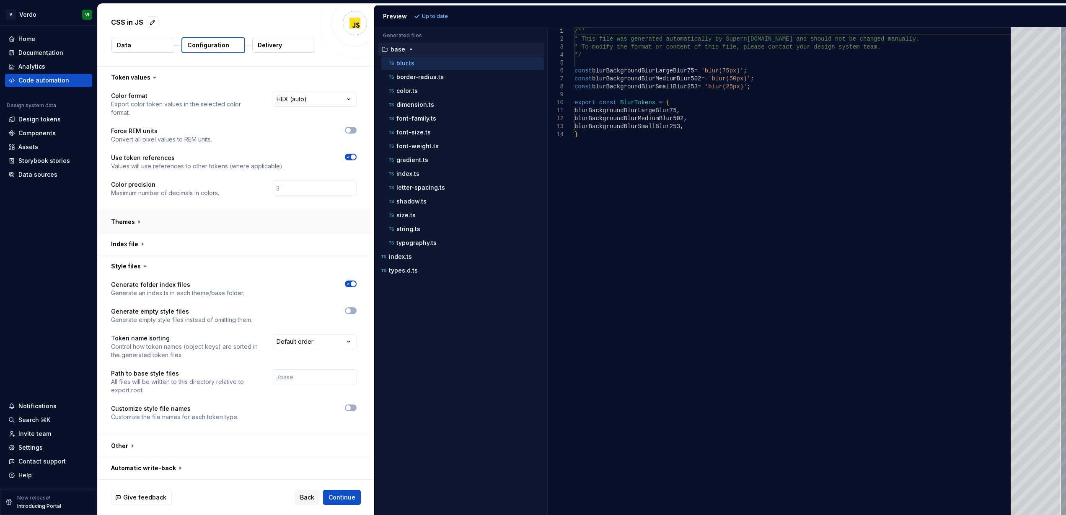
click at [124, 222] on button "button" at bounding box center [234, 222] width 272 height 22
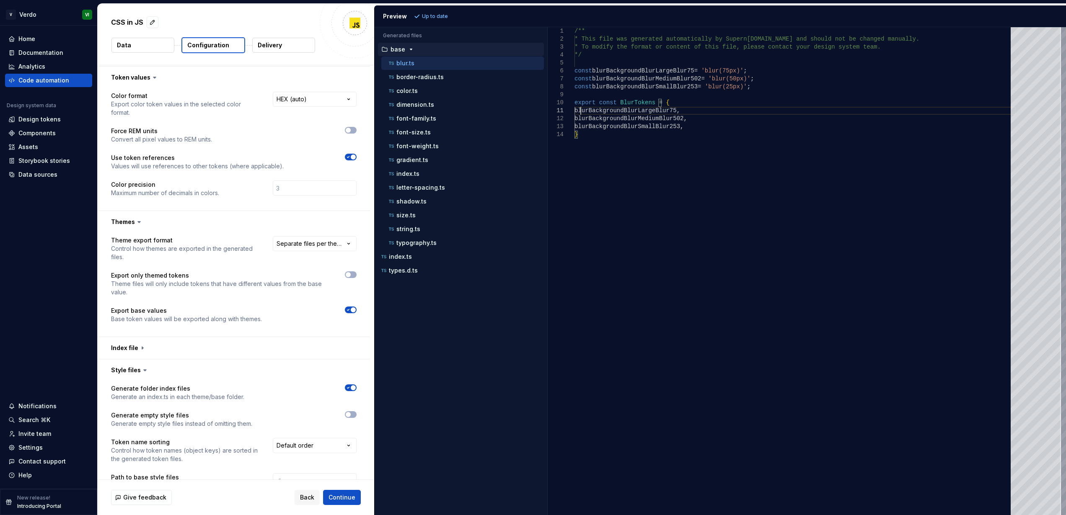
scroll to position [0, 0]
drag, startPoint x: 580, startPoint y: 110, endPoint x: 597, endPoint y: 111, distance: 16.4
click at [597, 111] on div "/** * This file was generated automatically by Supern [DOMAIN_NAME] and should …" at bounding box center [794, 271] width 441 height 488
click at [594, 109] on div "/** * This file was generated automatically by Supern [DOMAIN_NAME] and should …" at bounding box center [794, 271] width 441 height 488
click at [594, 127] on div "/** * This file was generated automatically by Supern [DOMAIN_NAME] and should …" at bounding box center [794, 271] width 441 height 488
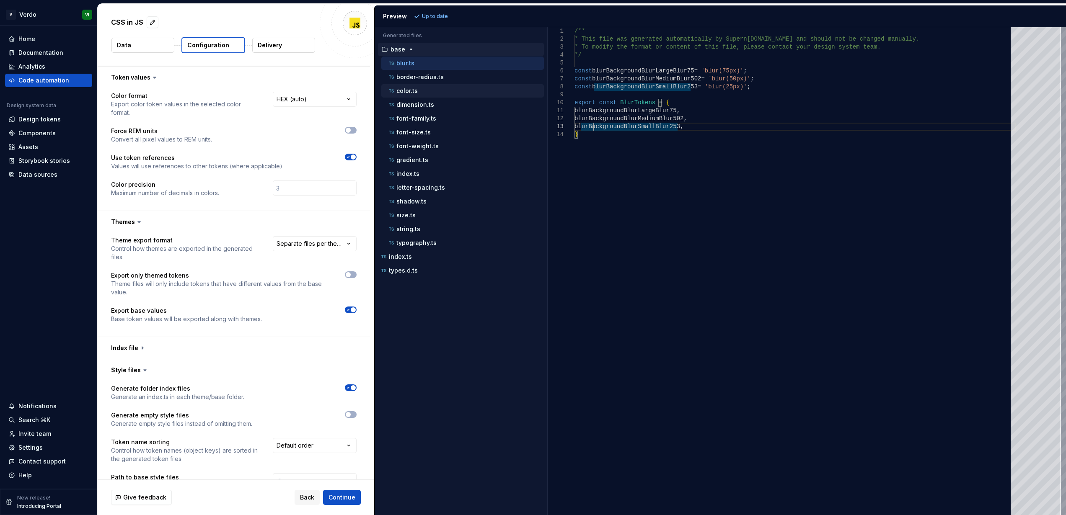
click at [405, 92] on p "color.ts" at bounding box center [406, 91] width 21 height 7
type textarea "**********"
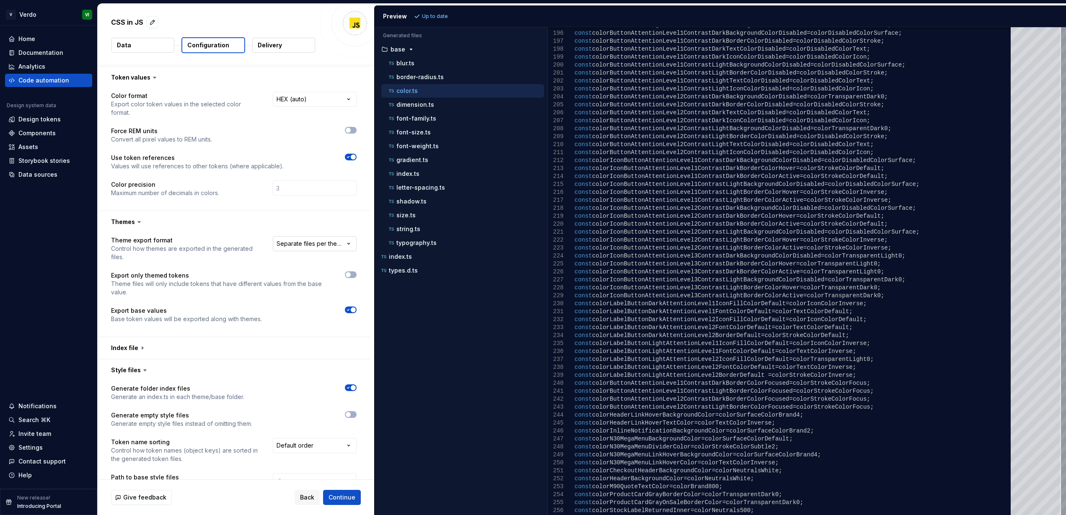
click at [314, 244] on html "**********" at bounding box center [533, 257] width 1066 height 515
click at [183, 222] on html "**********" at bounding box center [533, 257] width 1066 height 515
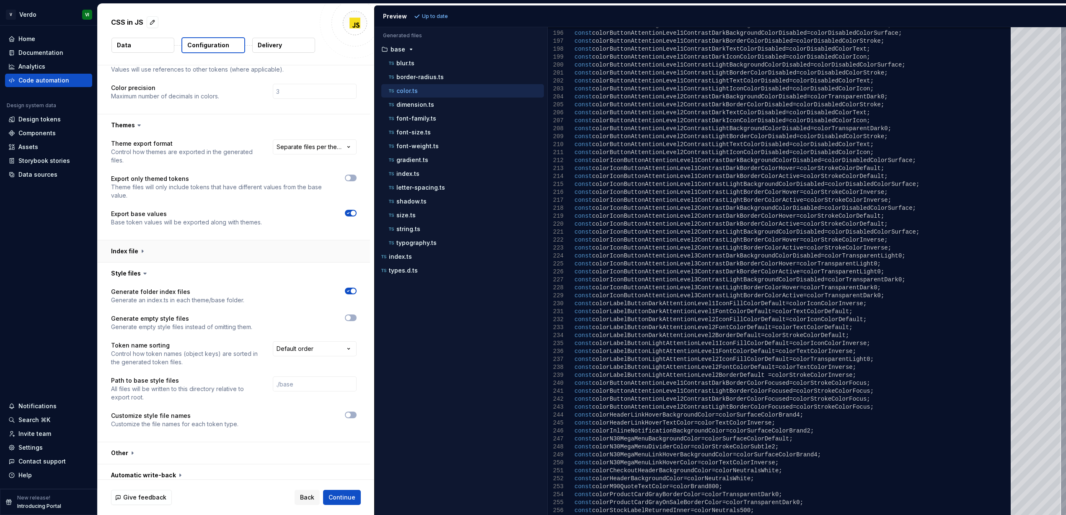
scroll to position [212, 0]
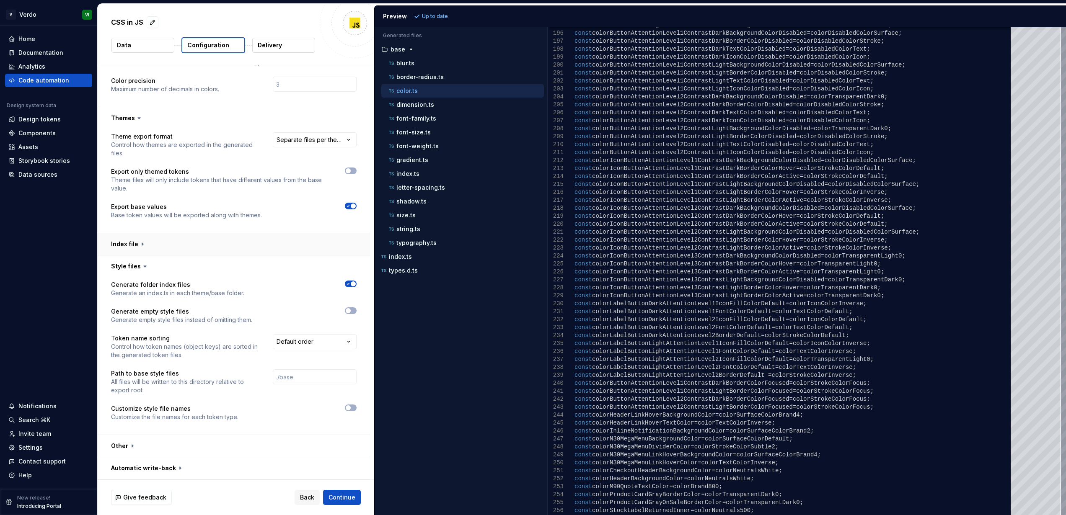
click at [136, 243] on button "button" at bounding box center [234, 244] width 272 height 22
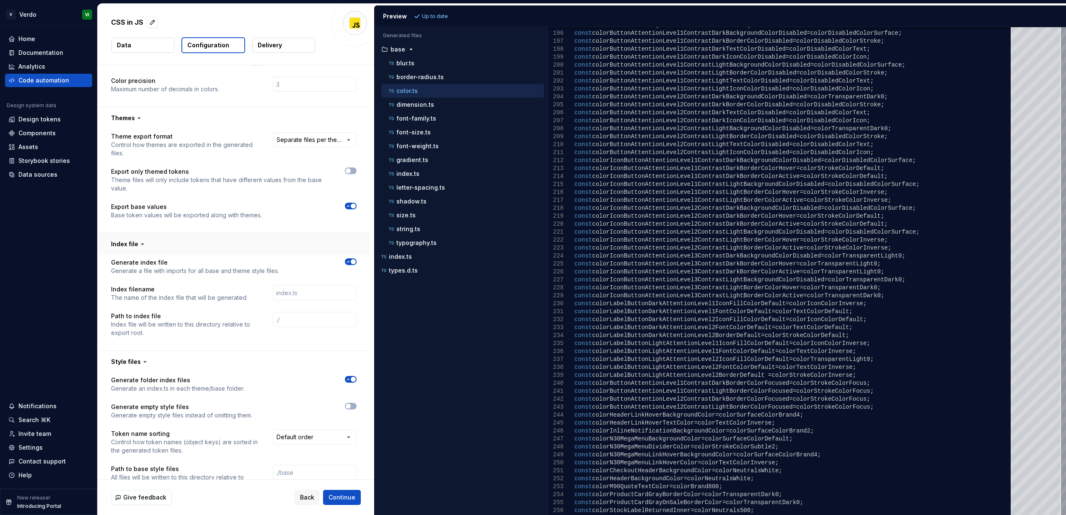
click at [136, 242] on button "button" at bounding box center [234, 244] width 272 height 22
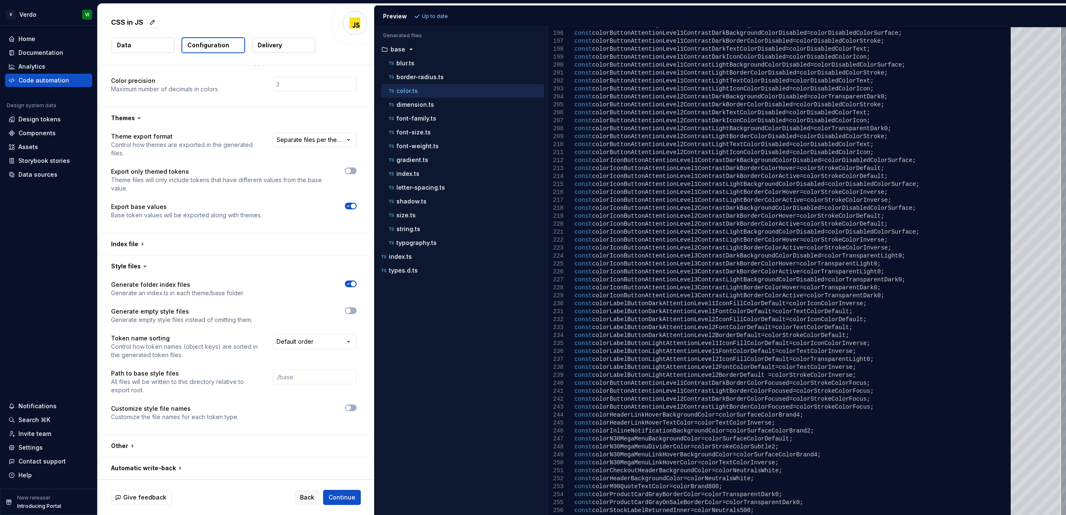
click at [144, 266] on icon at bounding box center [145, 266] width 3 height 1
click at [130, 266] on button "button" at bounding box center [234, 267] width 272 height 22
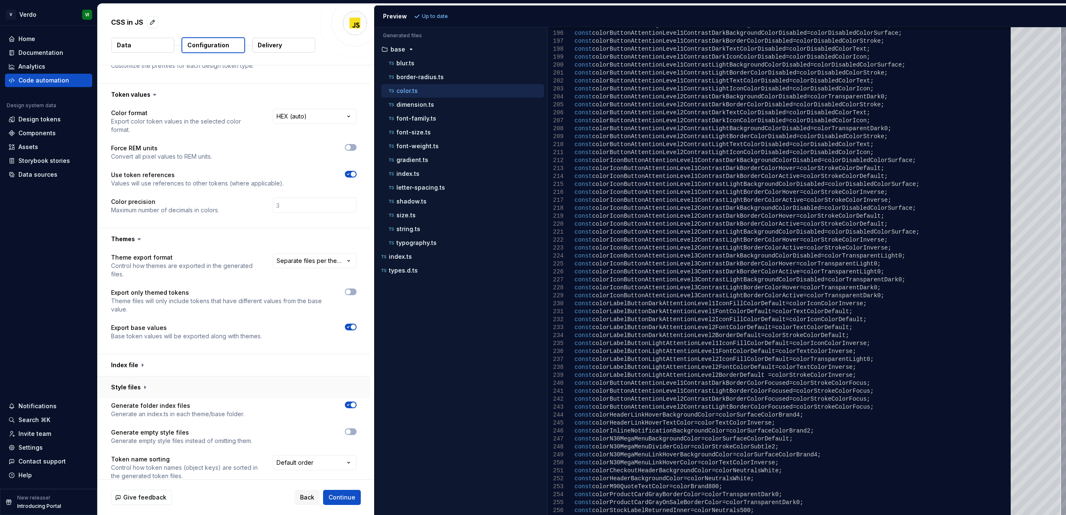
scroll to position [54, 0]
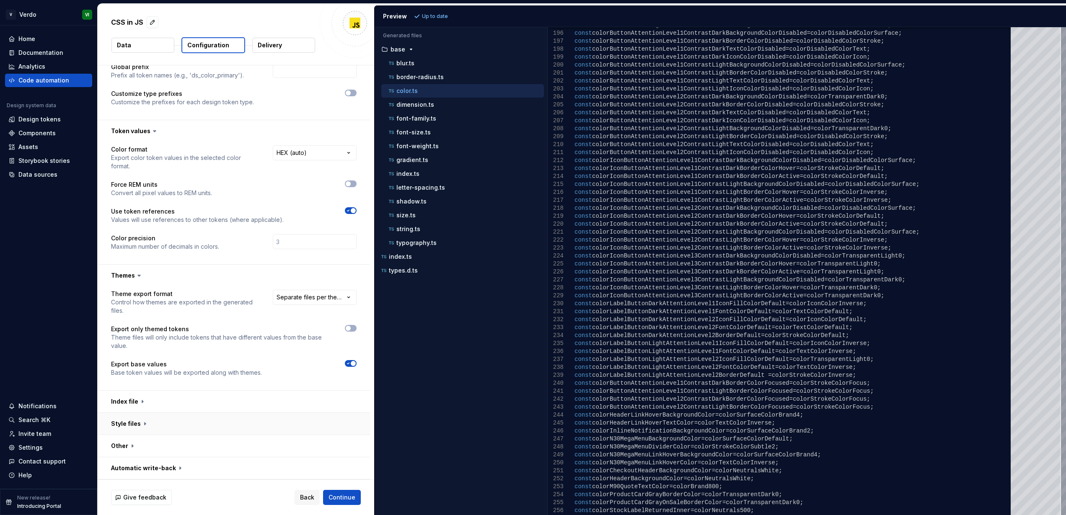
click at [139, 422] on button "button" at bounding box center [234, 424] width 272 height 22
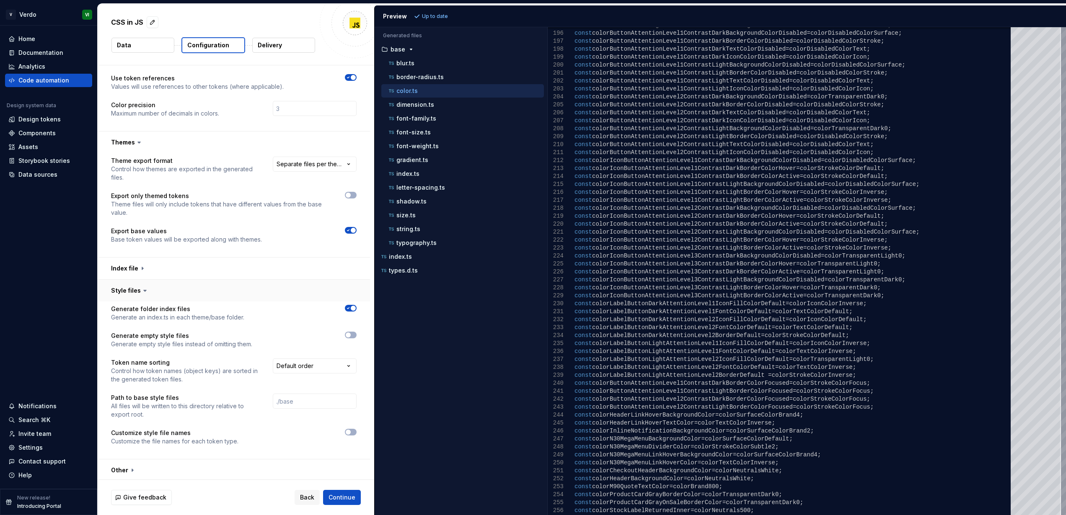
scroll to position [212, 0]
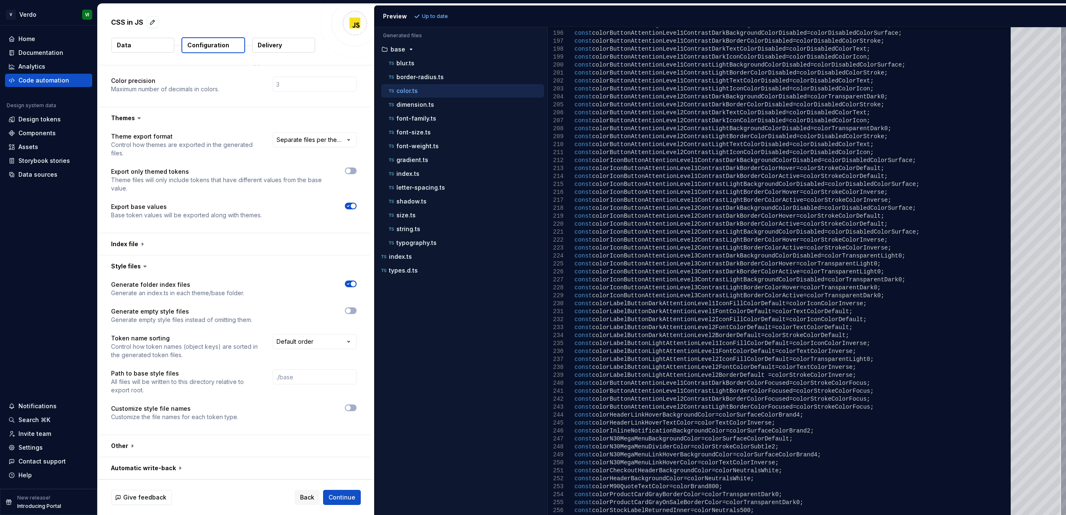
click at [141, 264] on icon at bounding box center [145, 266] width 8 height 8
click at [133, 264] on button "button" at bounding box center [234, 267] width 272 height 22
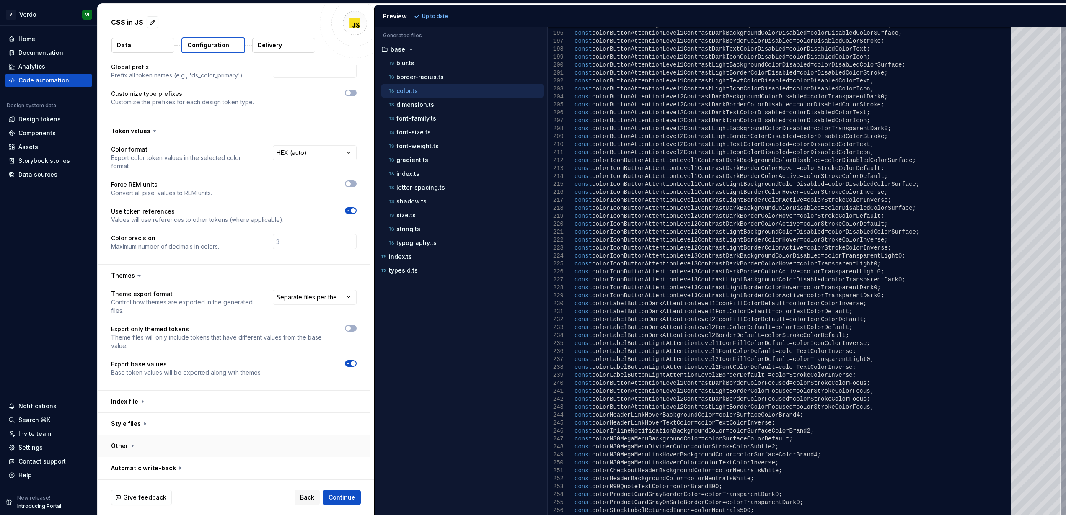
click at [129, 445] on button "button" at bounding box center [234, 446] width 272 height 22
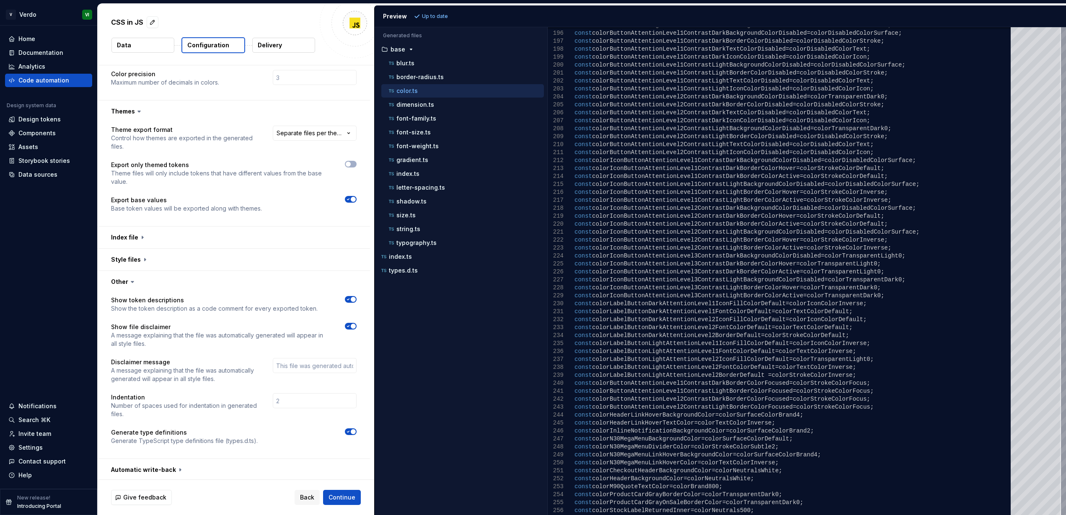
scroll to position [220, 0]
click at [154, 467] on button "button" at bounding box center [234, 468] width 272 height 22
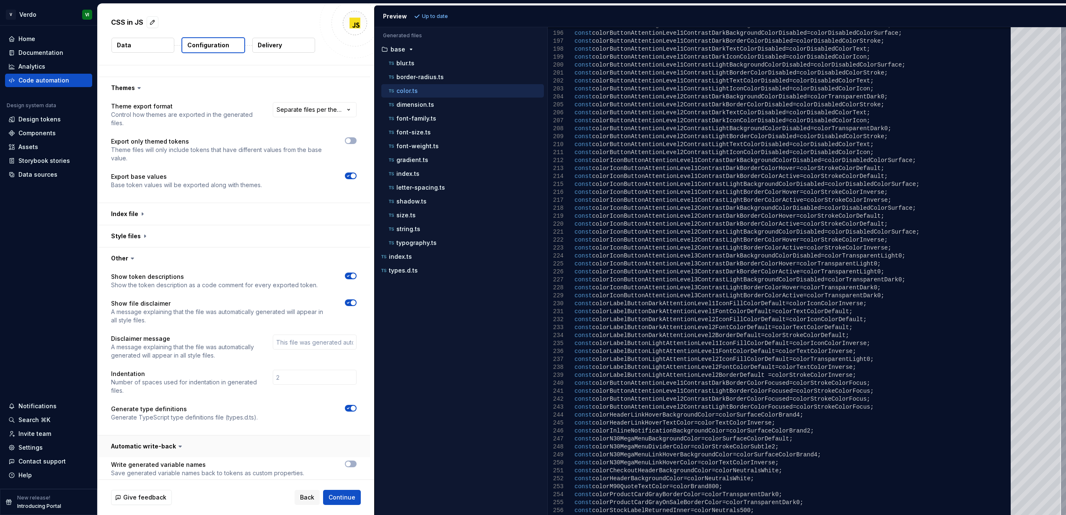
scroll to position [254, 0]
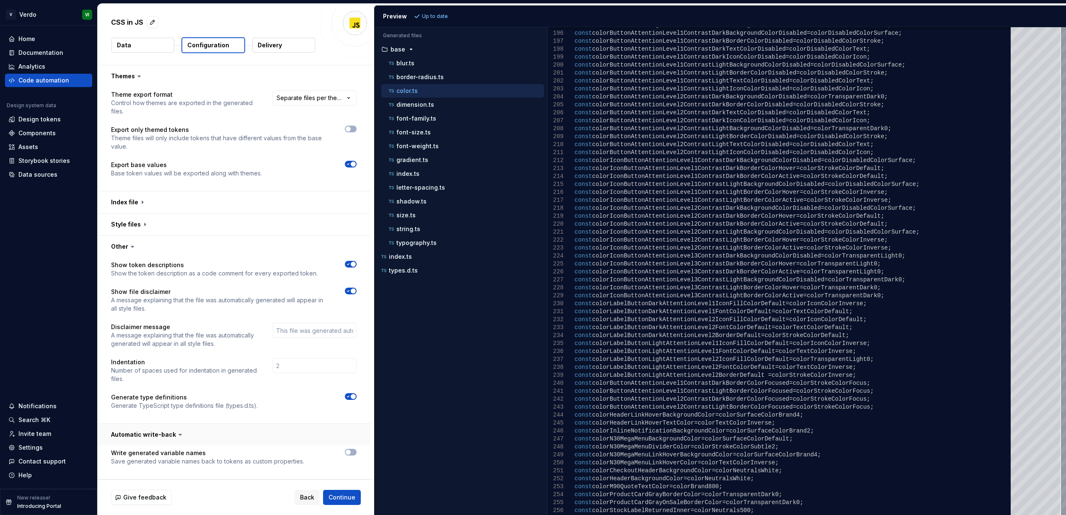
click at [141, 437] on button "button" at bounding box center [234, 435] width 272 height 22
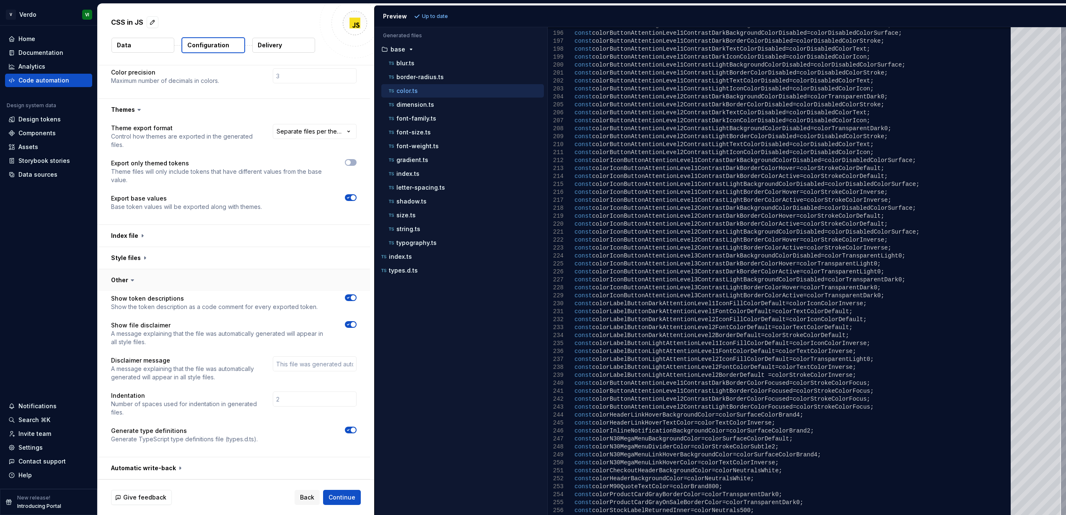
click at [118, 278] on button "button" at bounding box center [234, 280] width 272 height 22
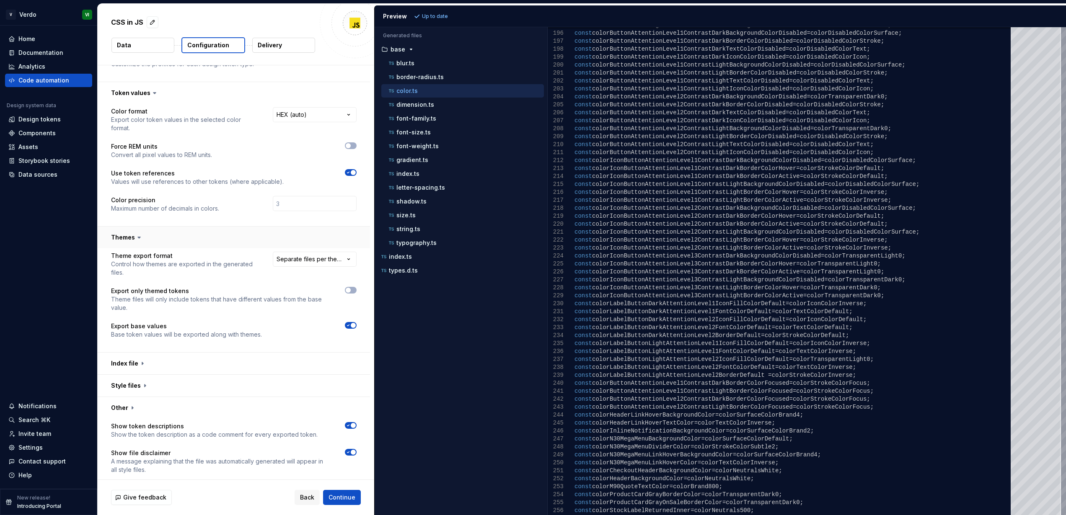
scroll to position [54, 0]
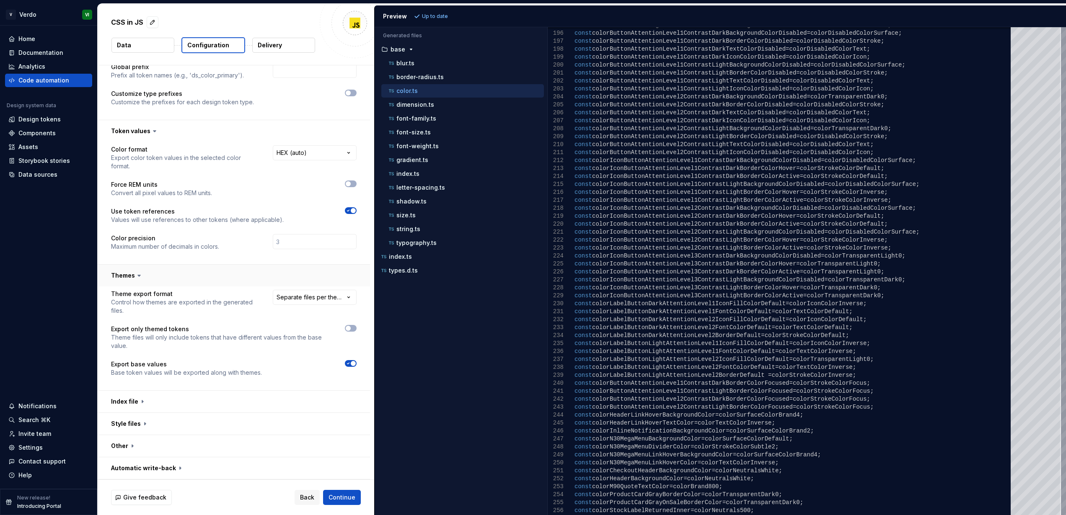
click at [128, 274] on button "button" at bounding box center [234, 276] width 272 height 22
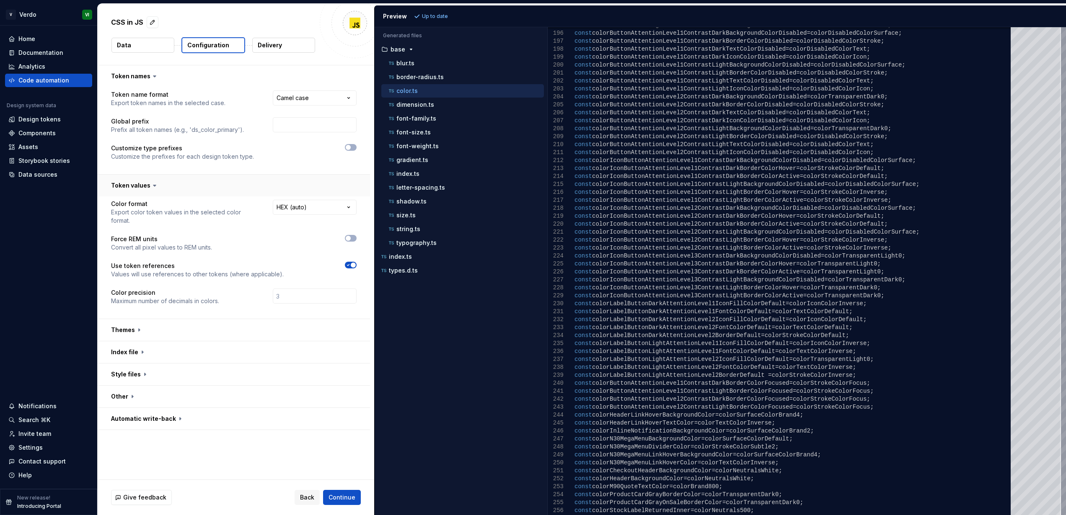
click at [133, 185] on button "button" at bounding box center [234, 186] width 272 height 22
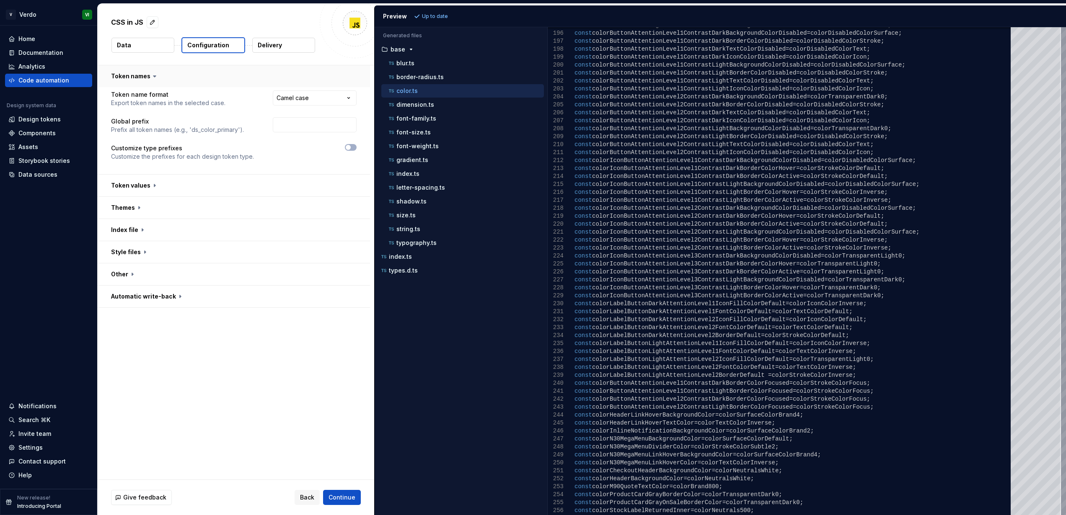
click at [134, 76] on button "button" at bounding box center [234, 76] width 272 height 22
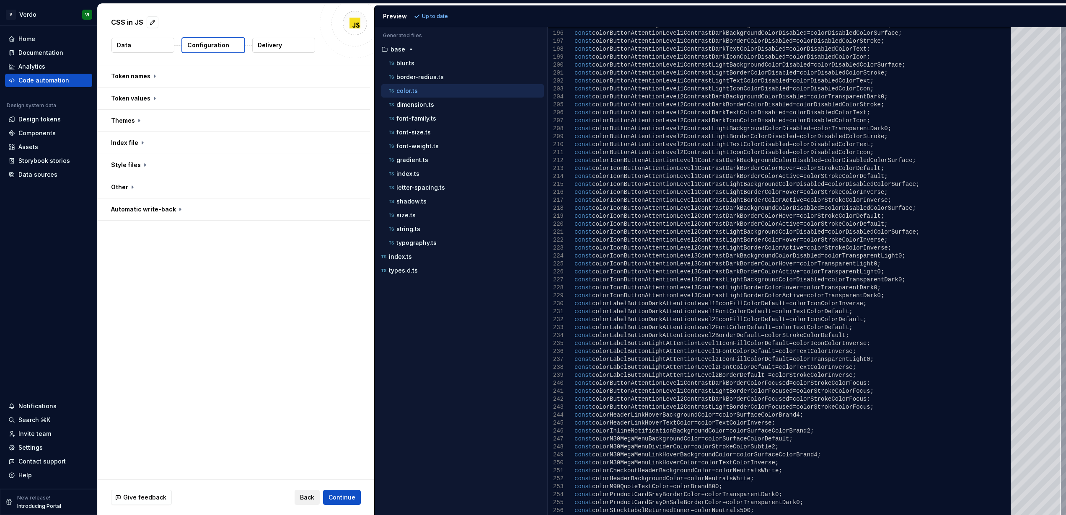
click at [309, 498] on span "Back" at bounding box center [307, 497] width 14 height 8
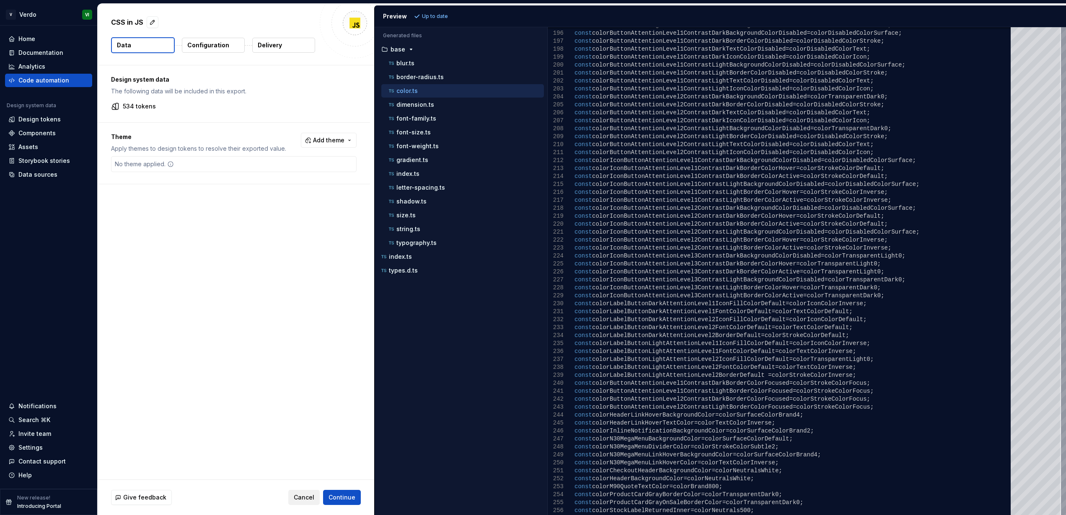
click at [301, 495] on span "Cancel" at bounding box center [304, 497] width 21 height 8
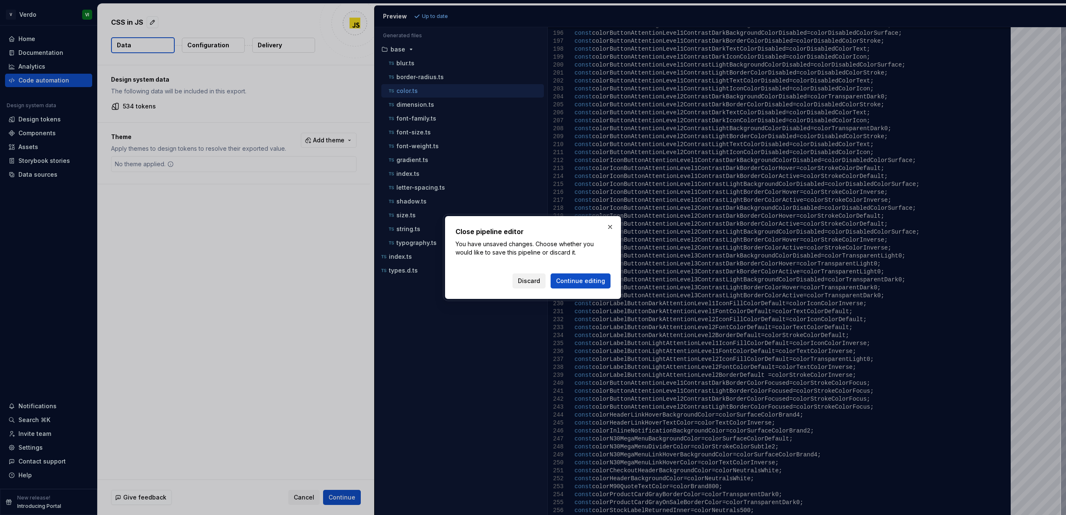
click at [531, 282] on span "Discard" at bounding box center [529, 281] width 22 height 8
